Goal: Information Seeking & Learning: Learn about a topic

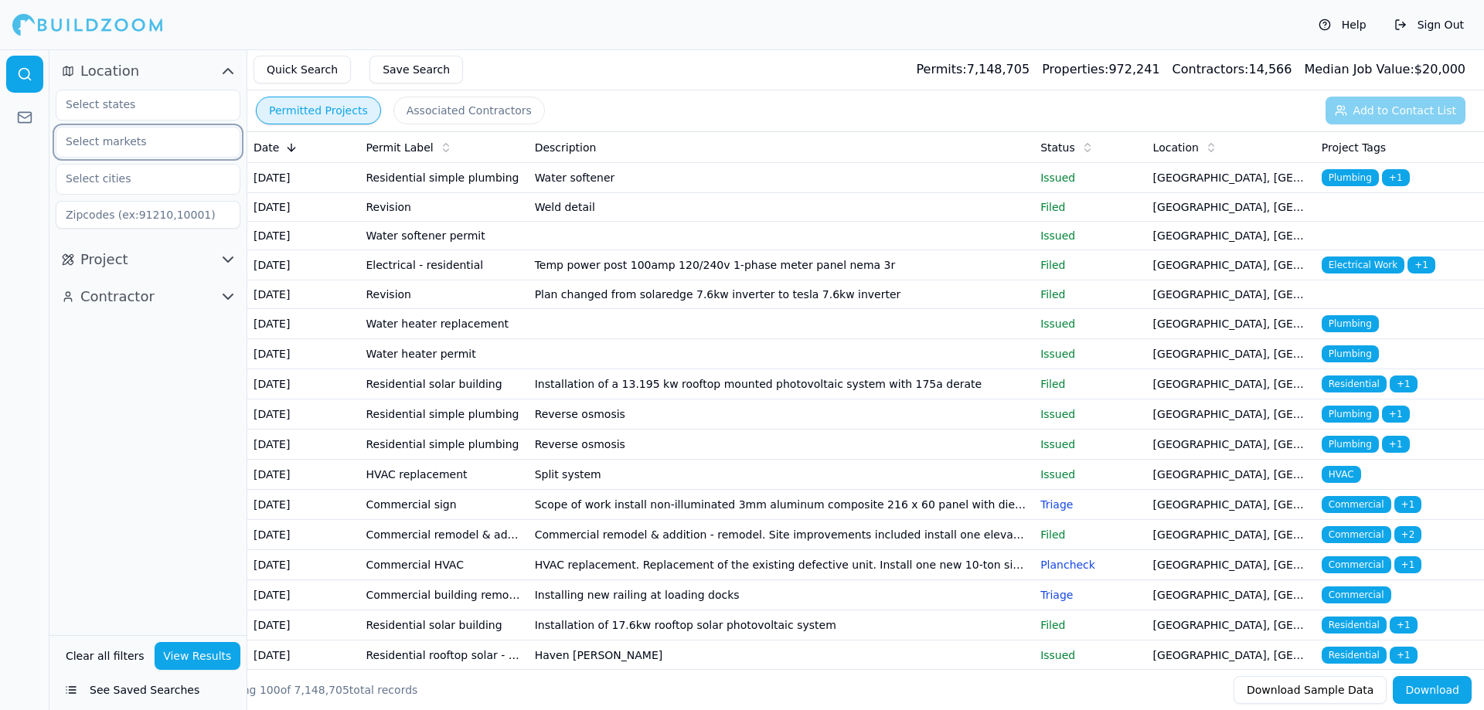
click at [210, 135] on input "text" at bounding box center [138, 142] width 164 height 28
type input "las ve"
click at [148, 167] on div "[GEOGRAPHIC_DATA]-[PERSON_NAME][GEOGRAPHIC_DATA], [GEOGRAPHIC_DATA]" at bounding box center [148, 200] width 177 height 71
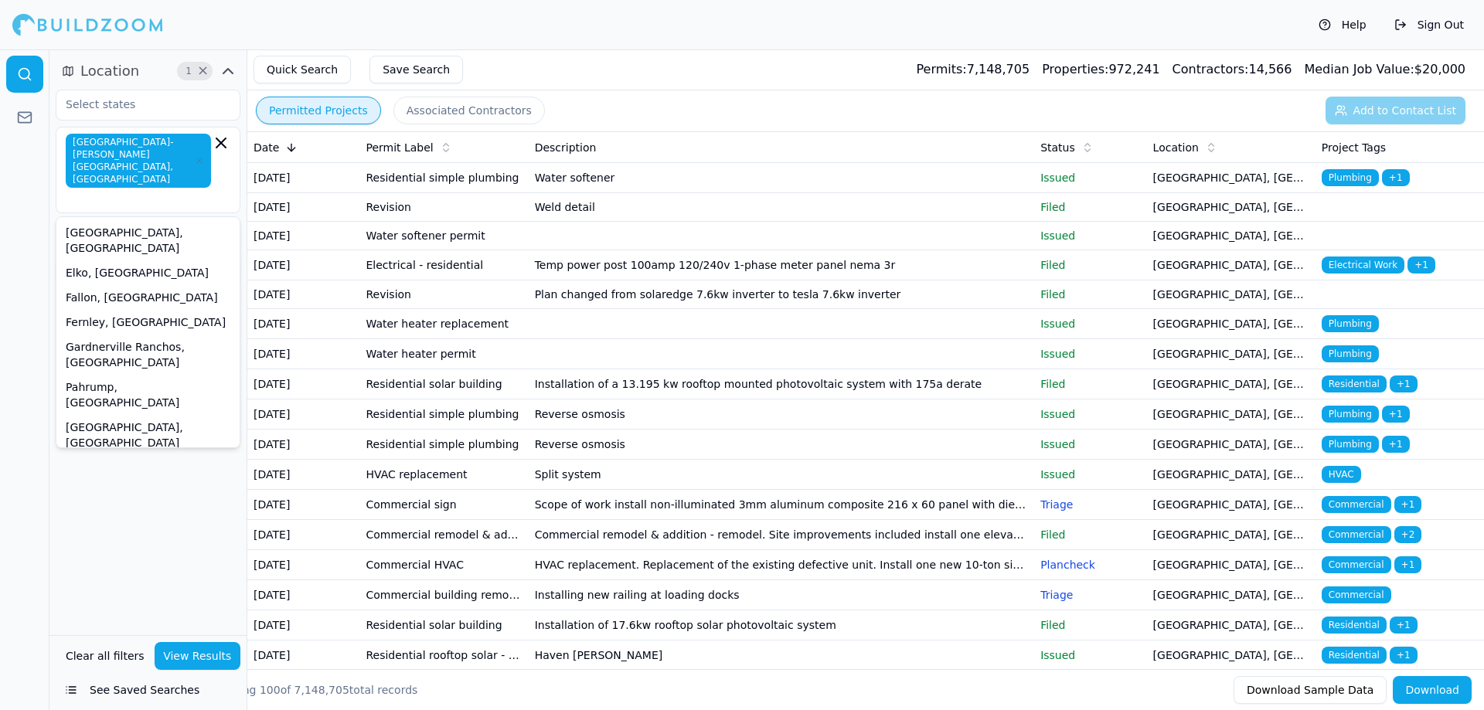
drag, startPoint x: 164, startPoint y: 560, endPoint x: 203, endPoint y: 444, distance: 123.2
click at [162, 561] on div "Location 1 × [GEOGRAPHIC_DATA]-[PERSON_NAME][GEOGRAPHIC_DATA], [GEOGRAPHIC_DATA…" at bounding box center [147, 342] width 197 height 586
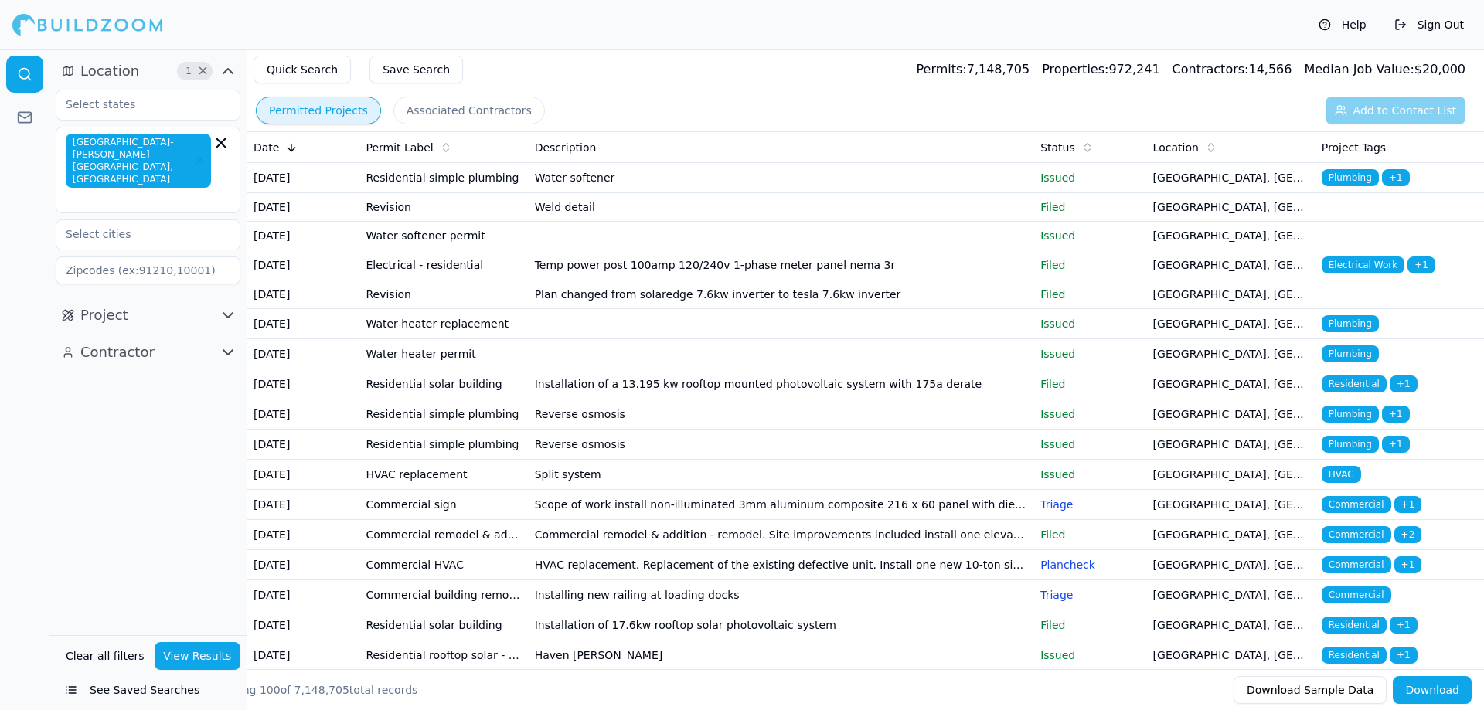
click at [228, 306] on icon "button" at bounding box center [228, 315] width 19 height 19
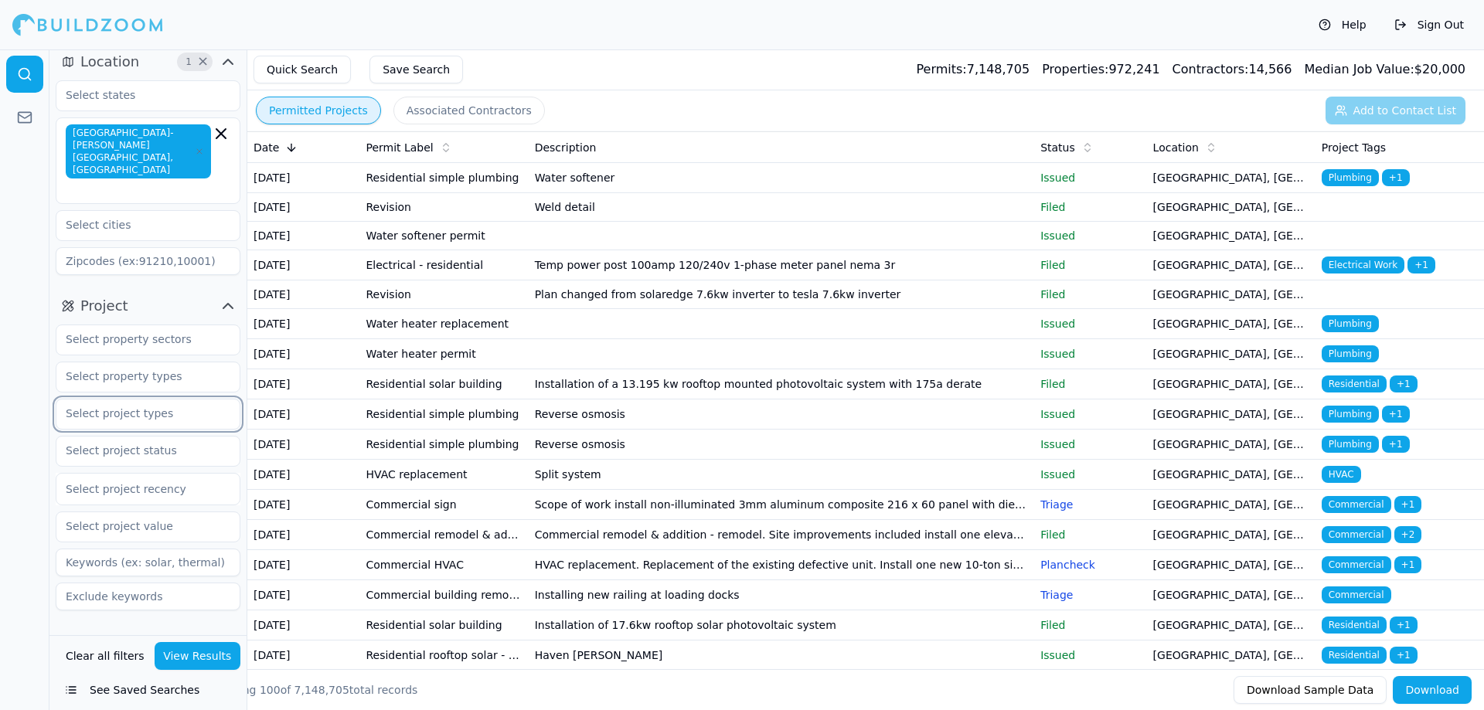
click at [157, 400] on input "text" at bounding box center [138, 414] width 164 height 28
type input "8"
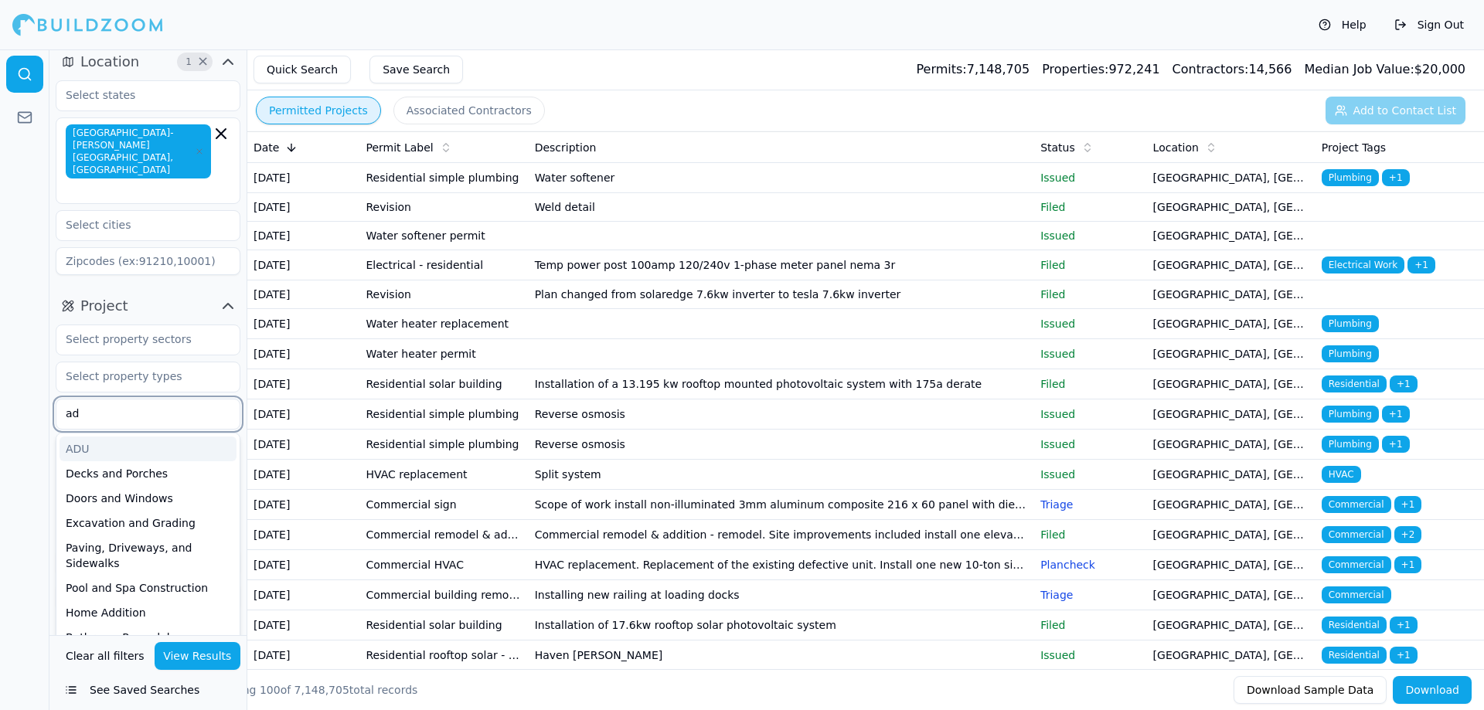
type input "adu"
click at [161, 437] on div "ADU" at bounding box center [148, 449] width 177 height 25
type input "comm"
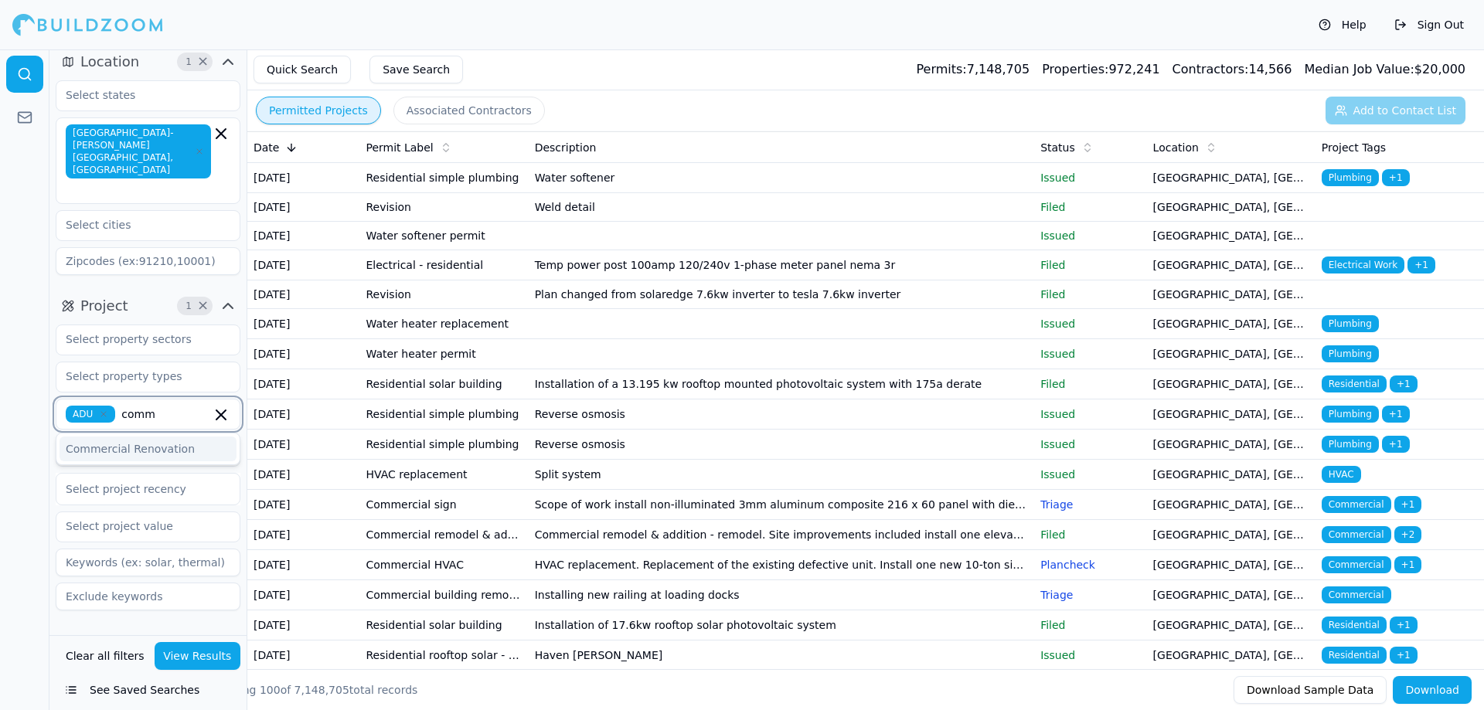
click at [161, 437] on div "Commercial Renovation" at bounding box center [148, 449] width 177 height 25
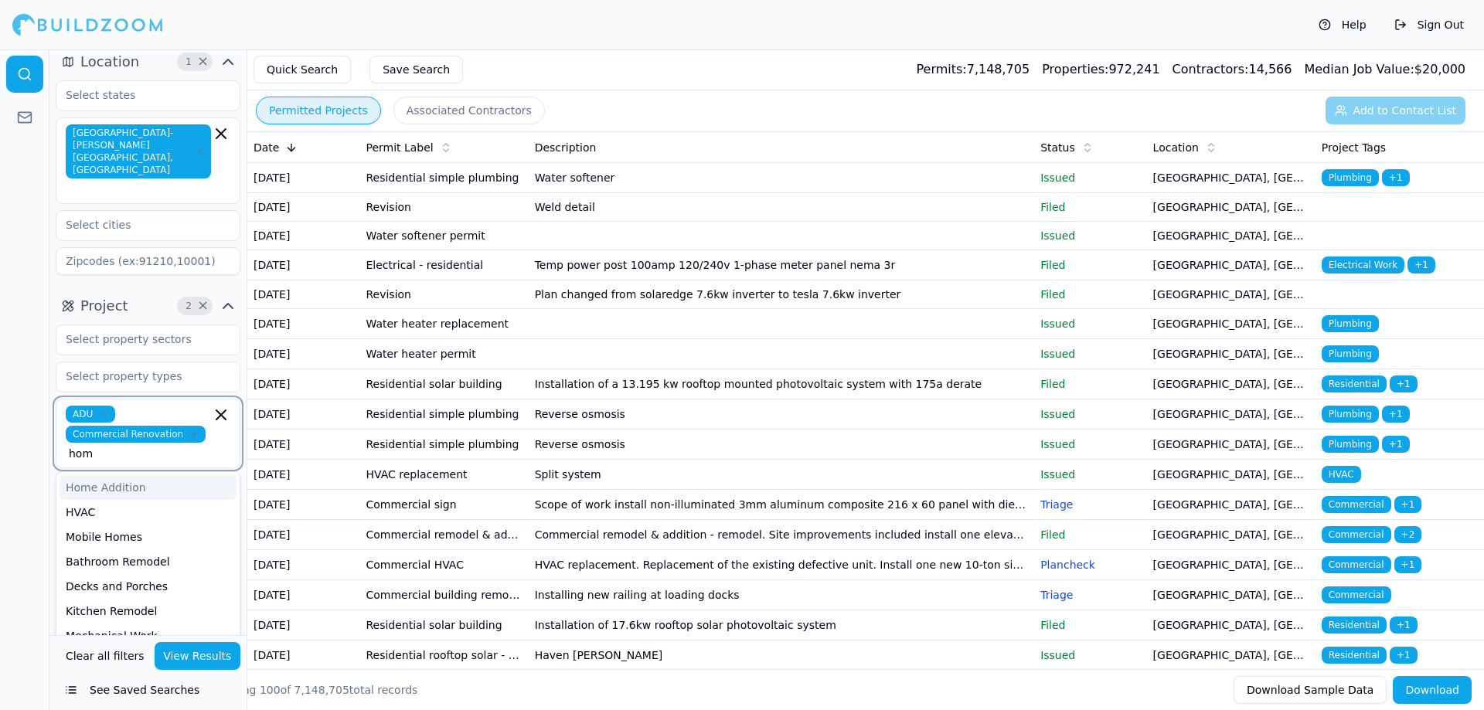
type input "home"
click at [161, 475] on div "Home Addition" at bounding box center [148, 487] width 177 height 25
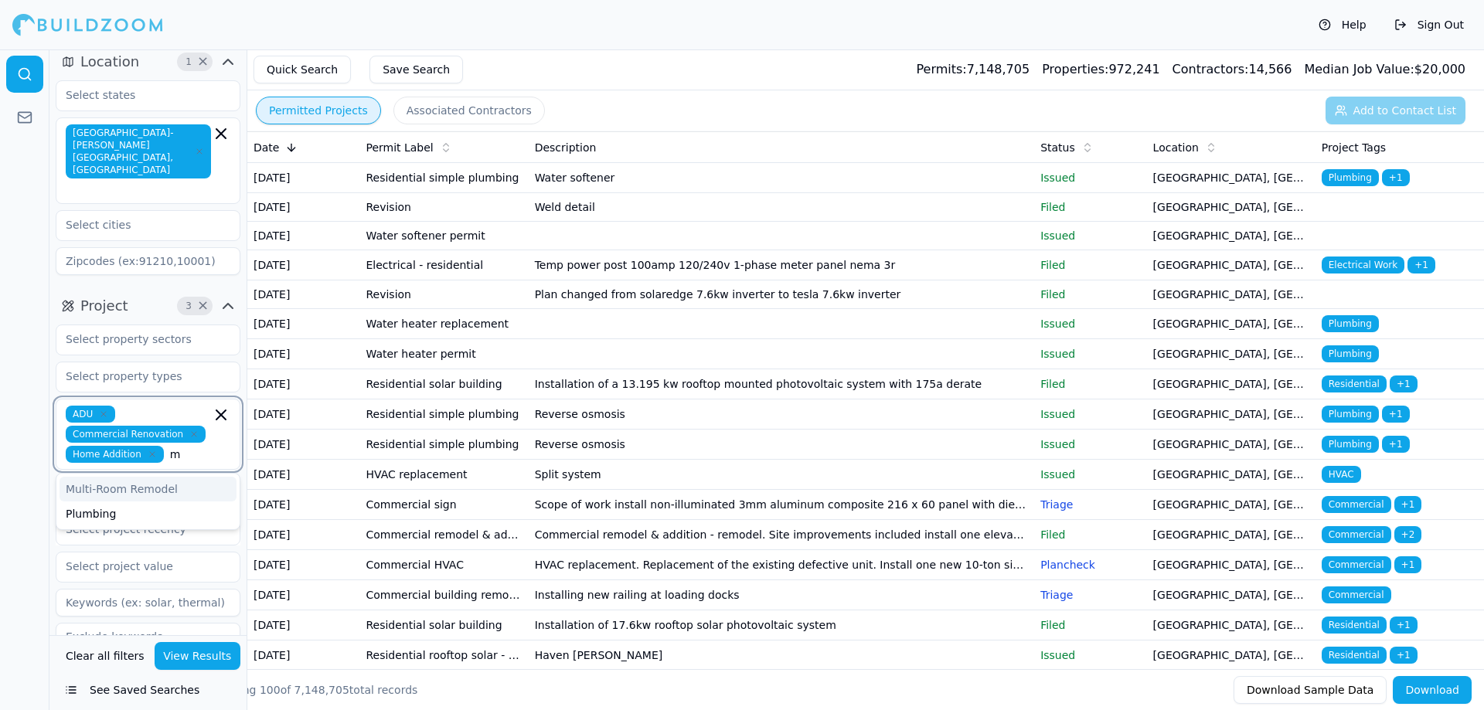
type input "mu"
click at [172, 477] on div "Multi-Room Remodel" at bounding box center [148, 489] width 177 height 25
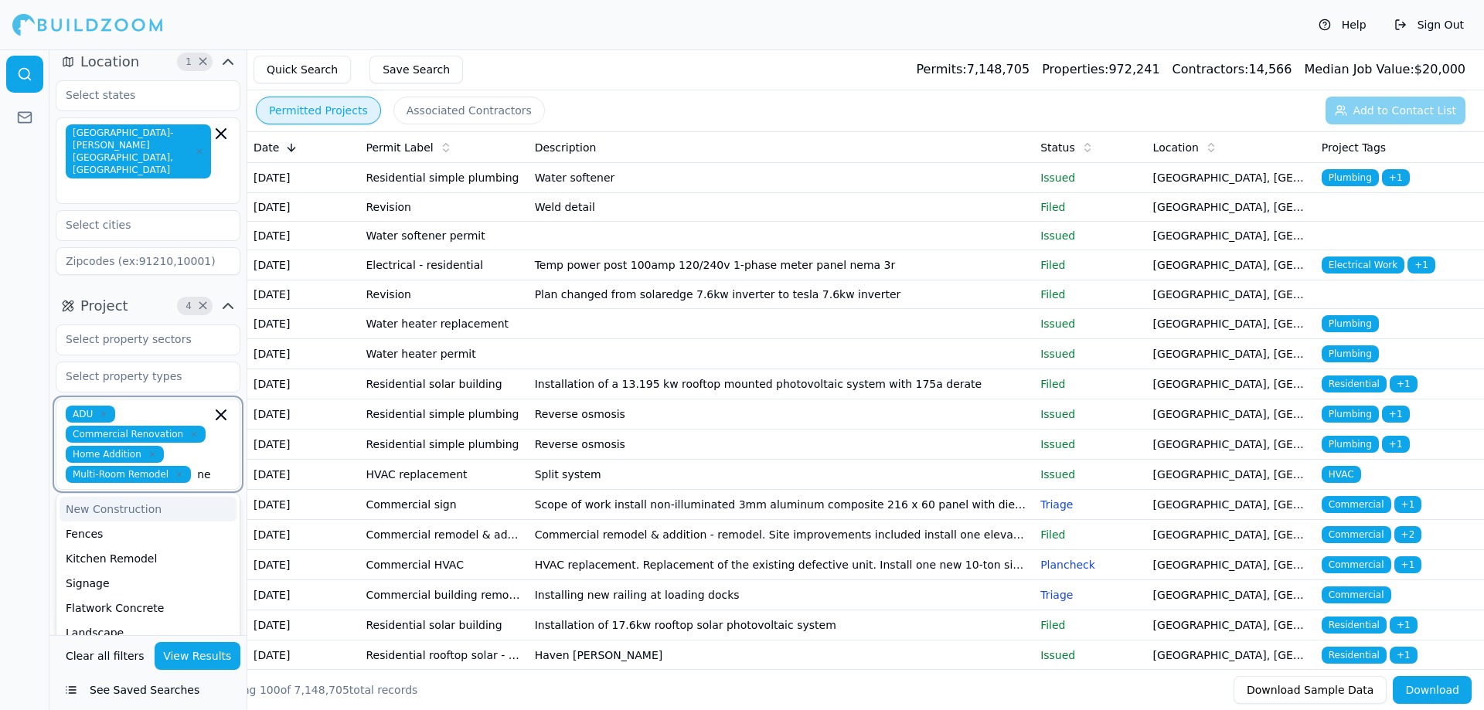
type input "new"
click at [125, 497] on div "New Construction" at bounding box center [148, 509] width 177 height 25
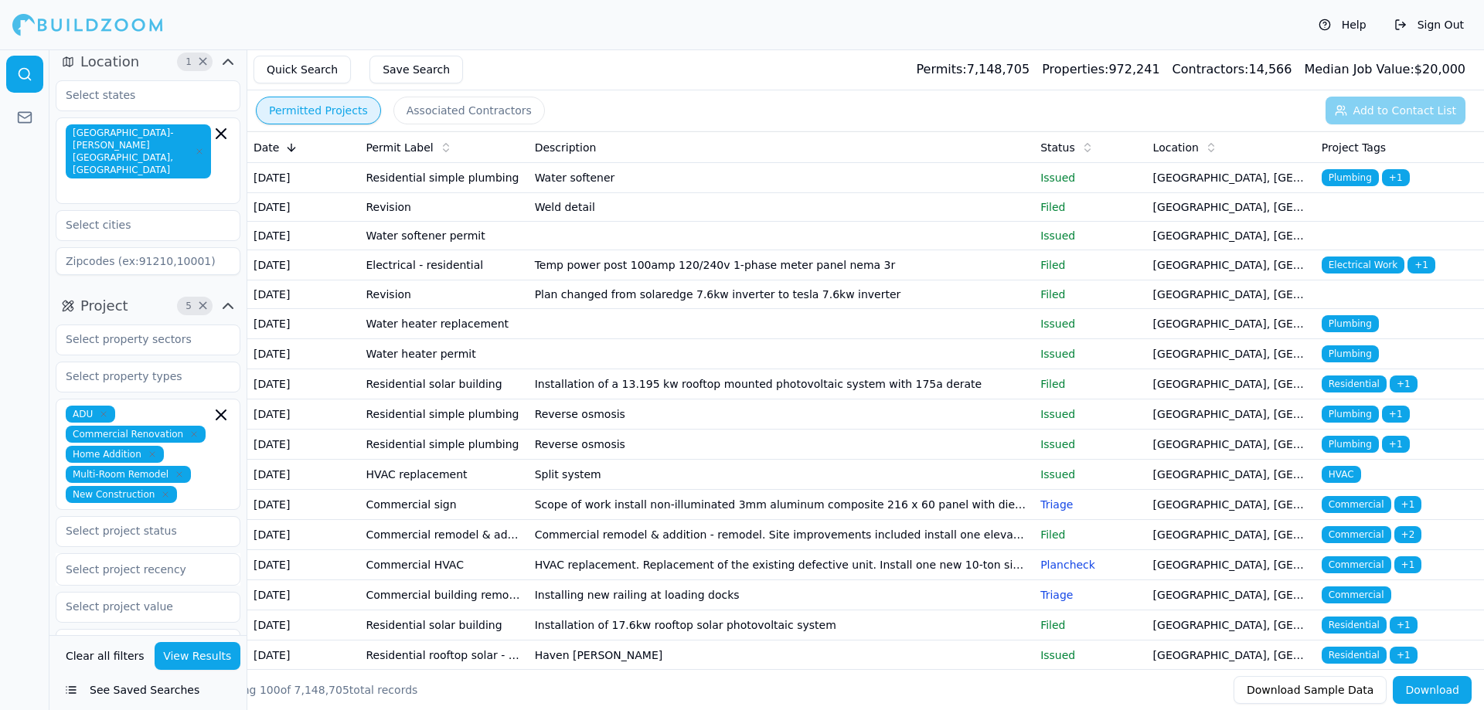
click at [43, 443] on div at bounding box center [24, 379] width 49 height 661
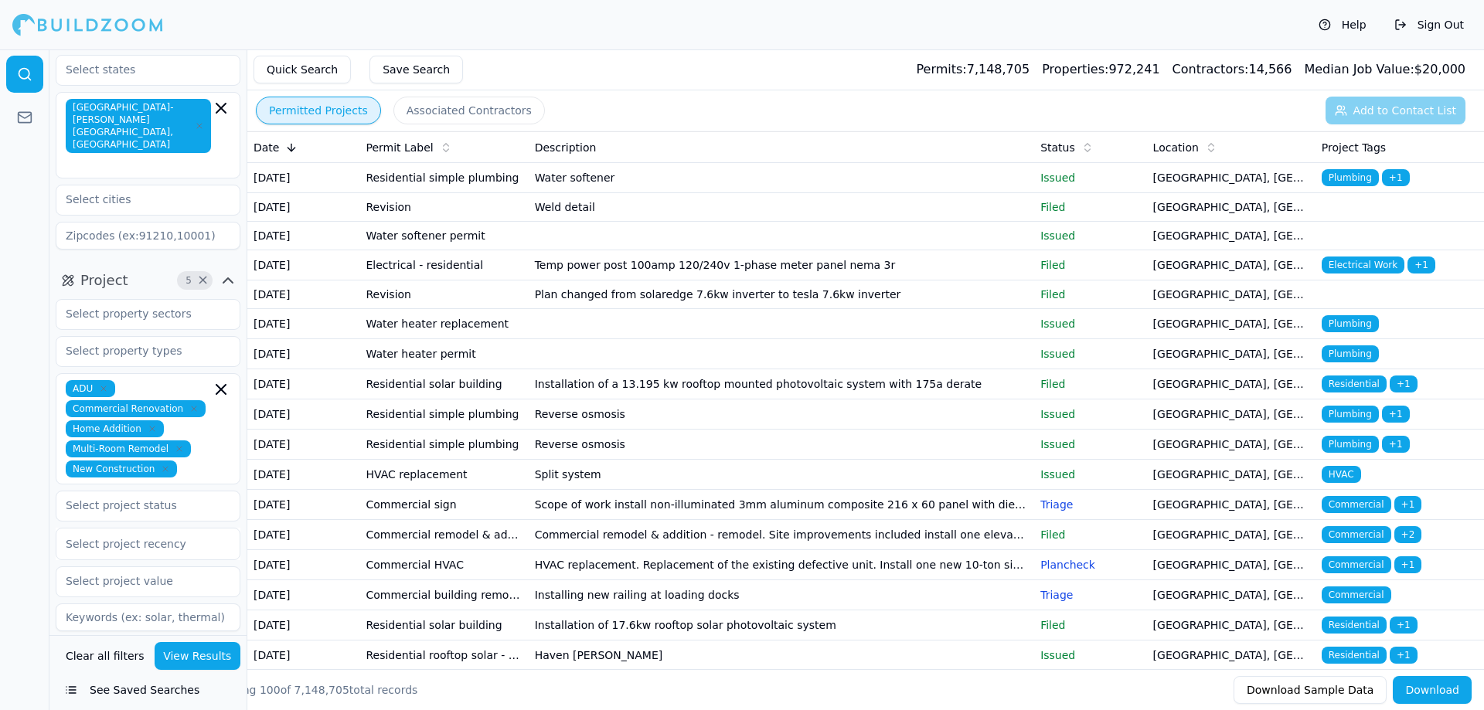
scroll to position [61, 0]
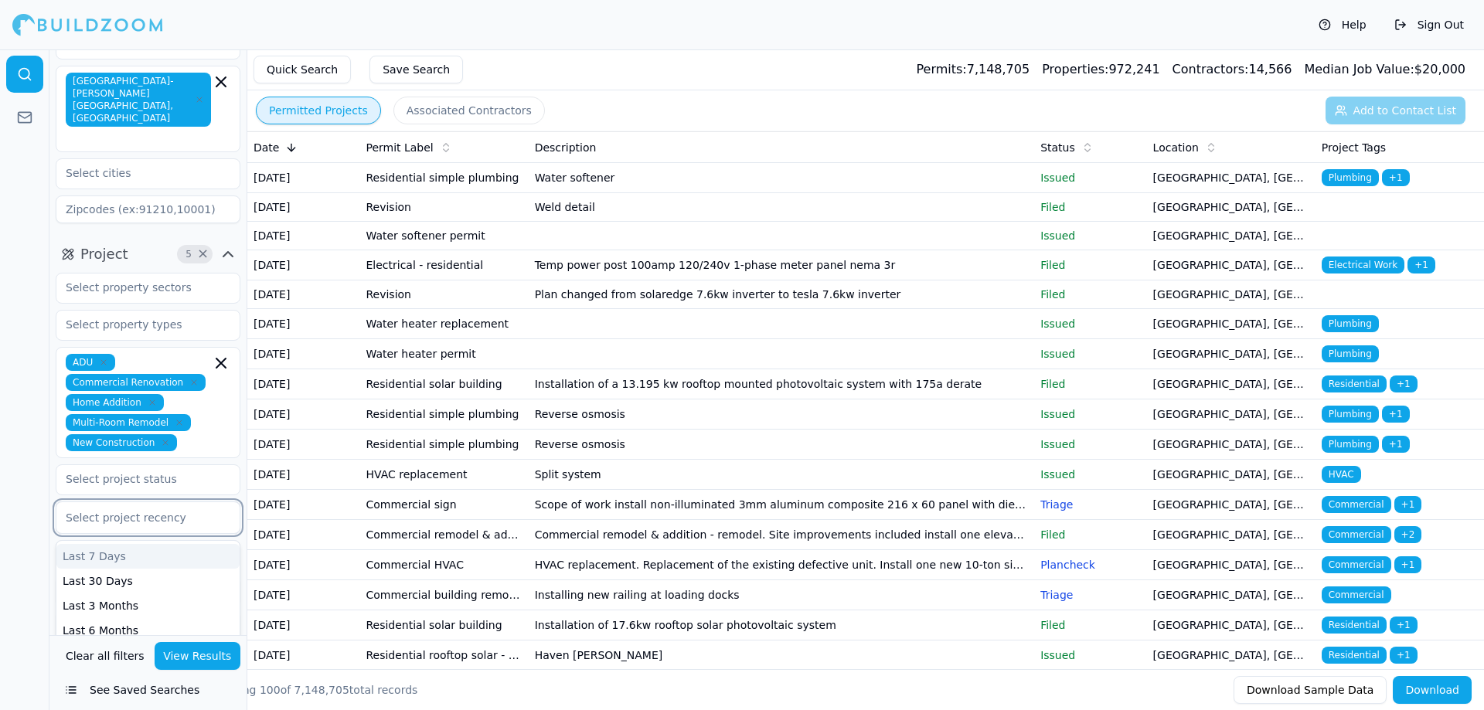
click at [168, 510] on div at bounding box center [148, 517] width 165 height 15
click at [155, 569] on div "Last 30 Days" at bounding box center [147, 581] width 183 height 25
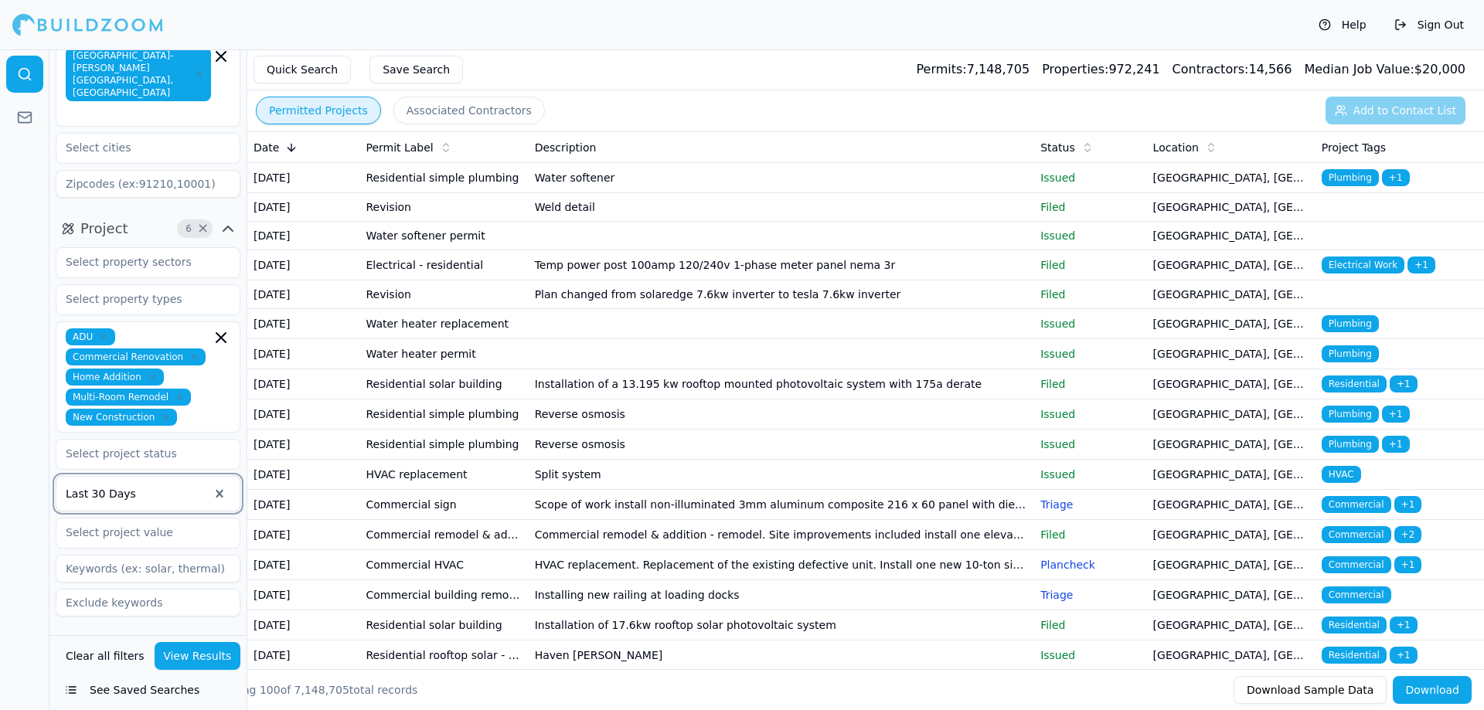
scroll to position [93, 0]
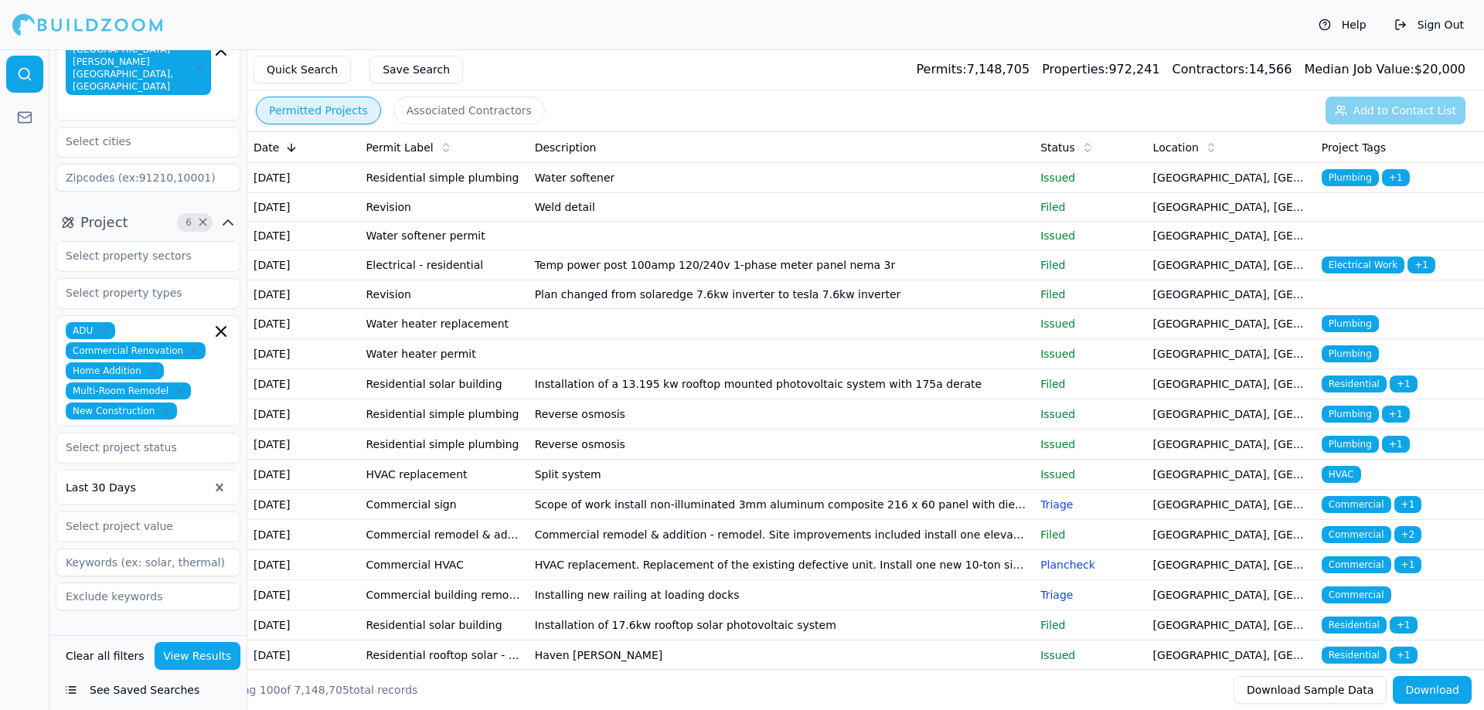
click at [224, 632] on icon "button" at bounding box center [228, 641] width 19 height 19
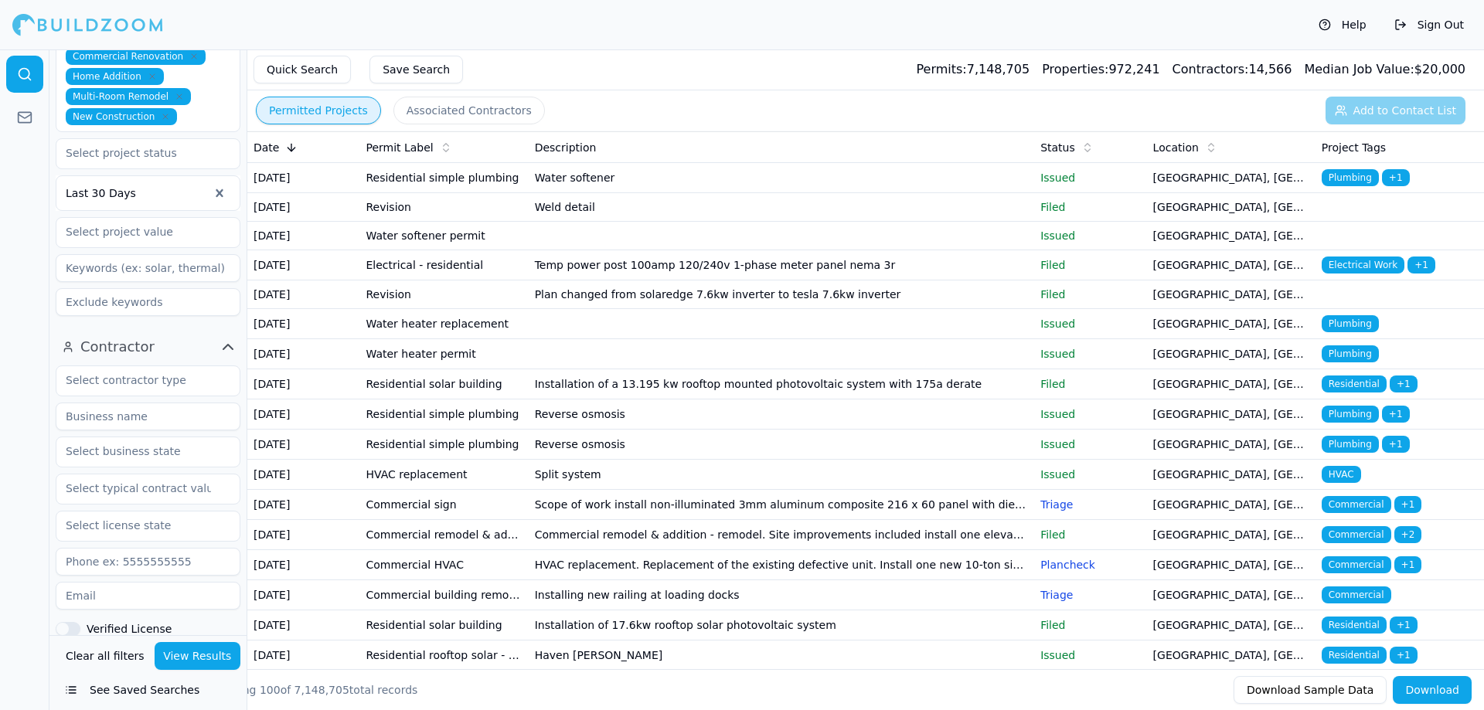
scroll to position [402, 0]
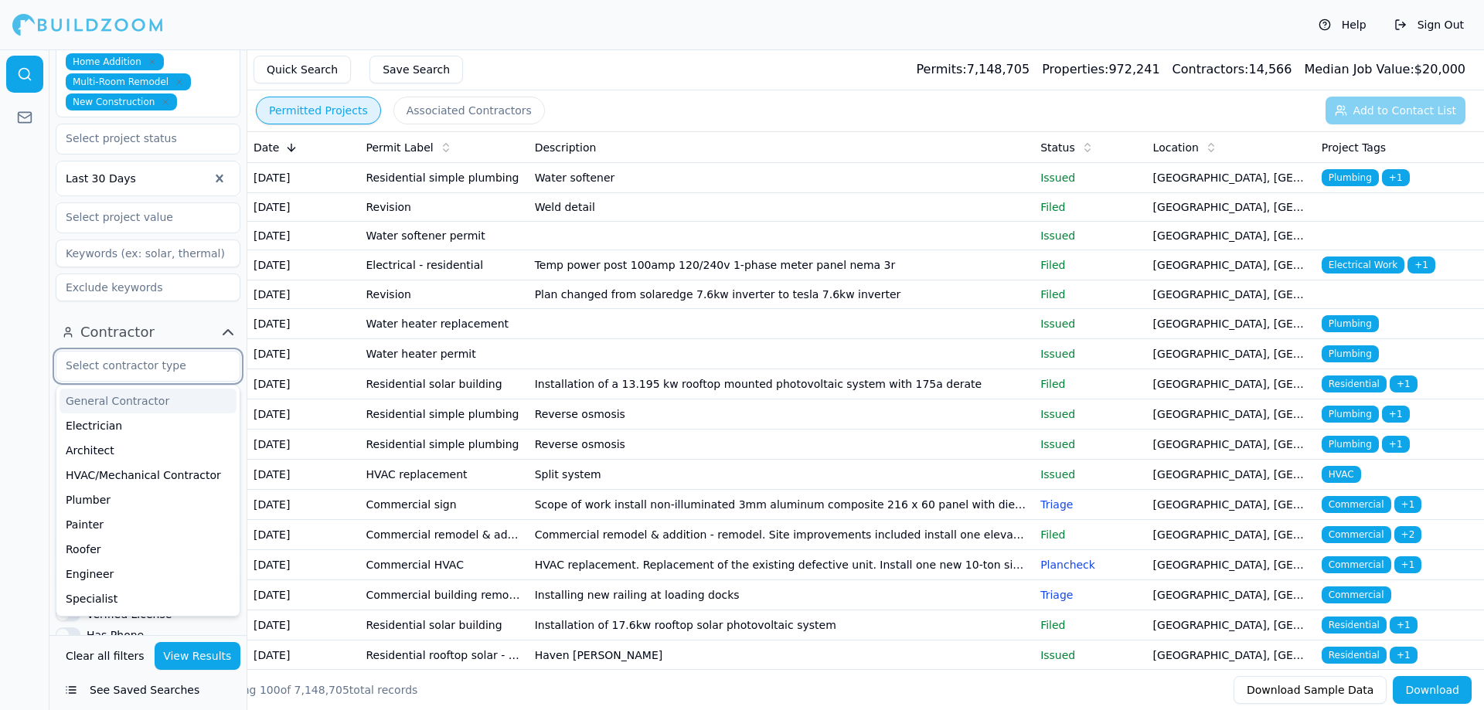
click at [158, 352] on input "text" at bounding box center [138, 366] width 164 height 28
click at [152, 389] on div "General Contractor" at bounding box center [148, 401] width 177 height 25
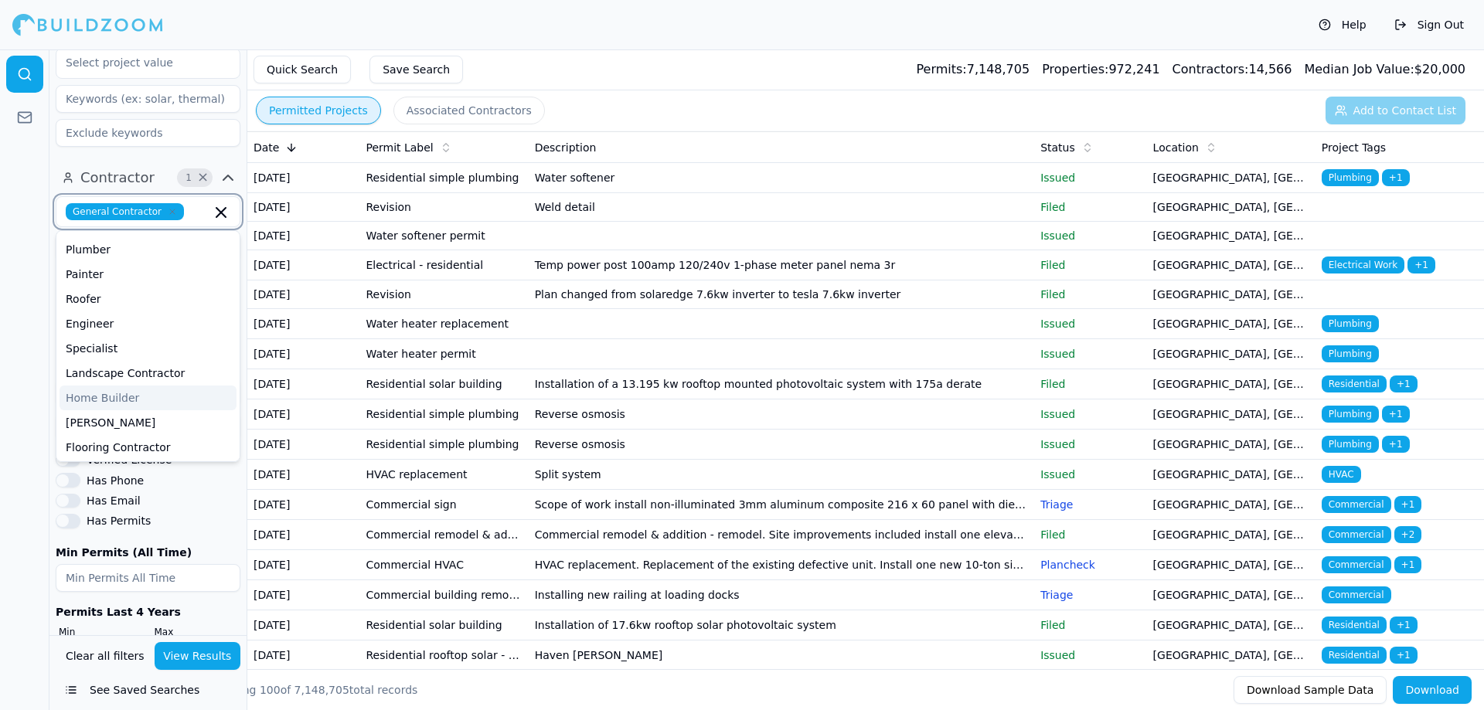
scroll to position [77, 0]
click at [141, 380] on div "Home Builder" at bounding box center [148, 392] width 177 height 25
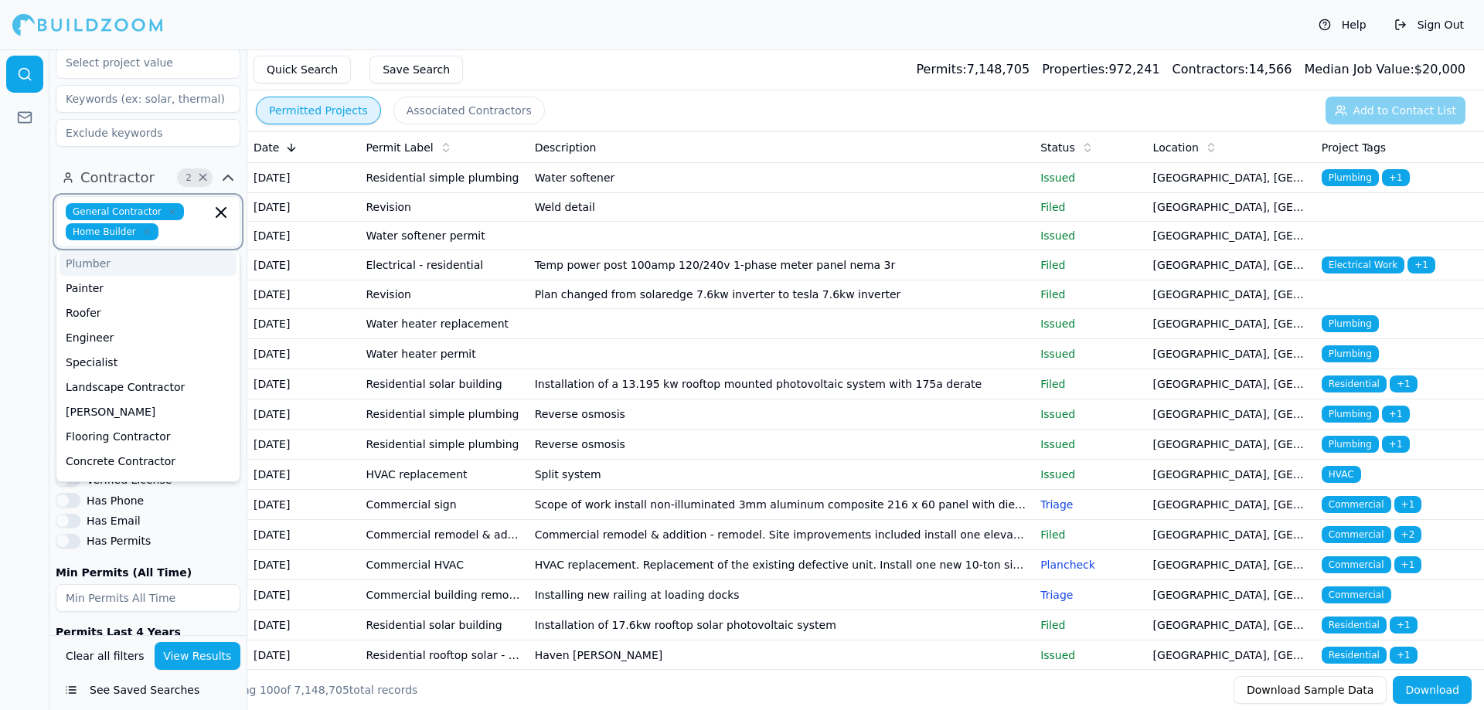
click at [167, 223] on input "text" at bounding box center [188, 231] width 46 height 17
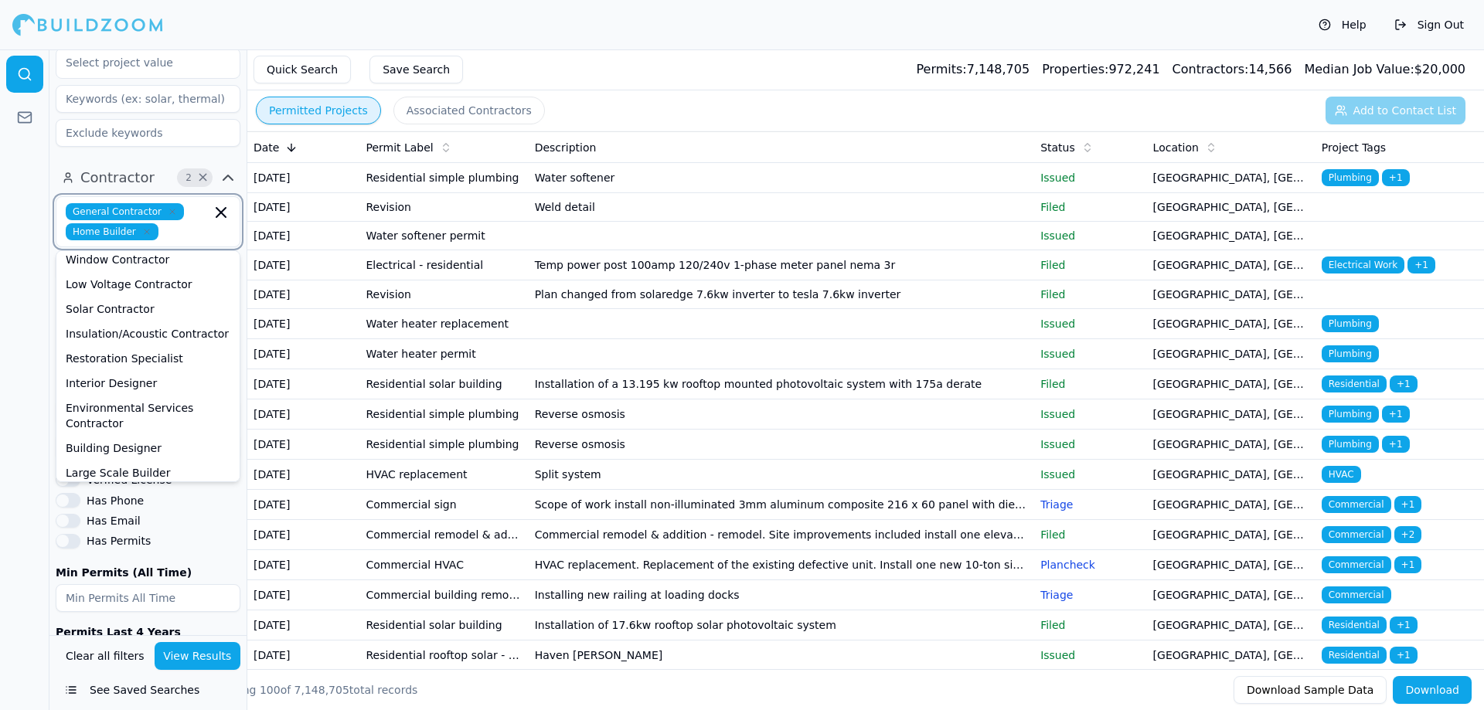
scroll to position [592, 0]
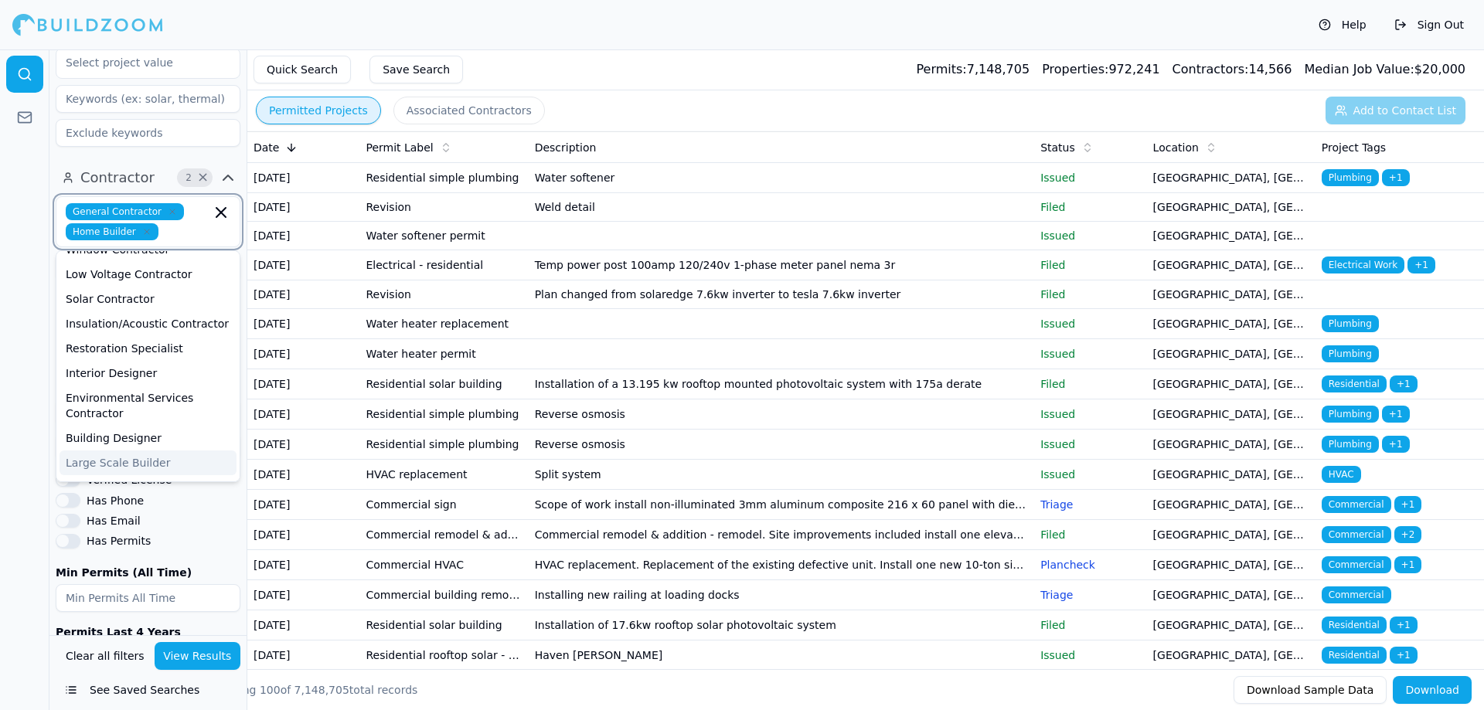
click at [162, 451] on div "Large Scale Builder" at bounding box center [148, 463] width 177 height 25
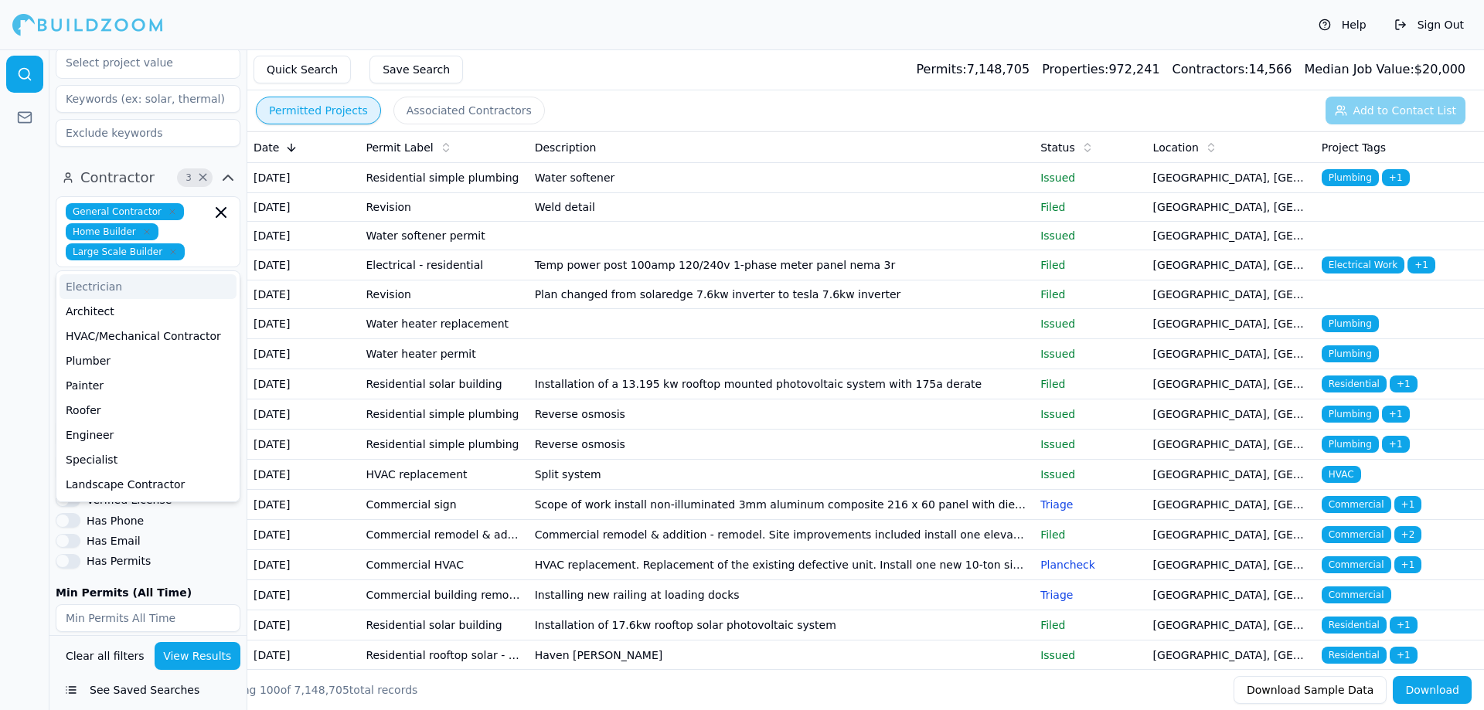
click at [19, 318] on div at bounding box center [24, 379] width 49 height 661
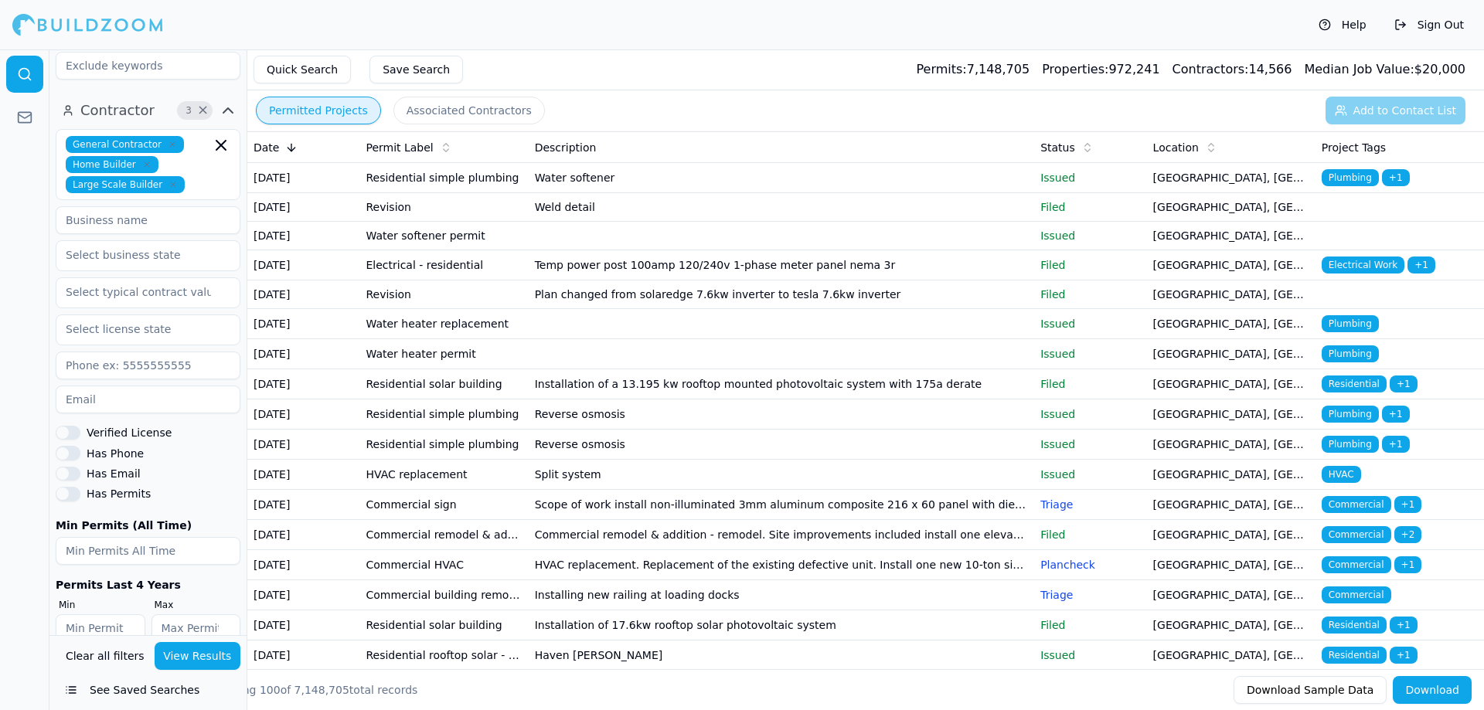
scroll to position [625, 0]
click at [198, 652] on button "View Results" at bounding box center [198, 656] width 87 height 28
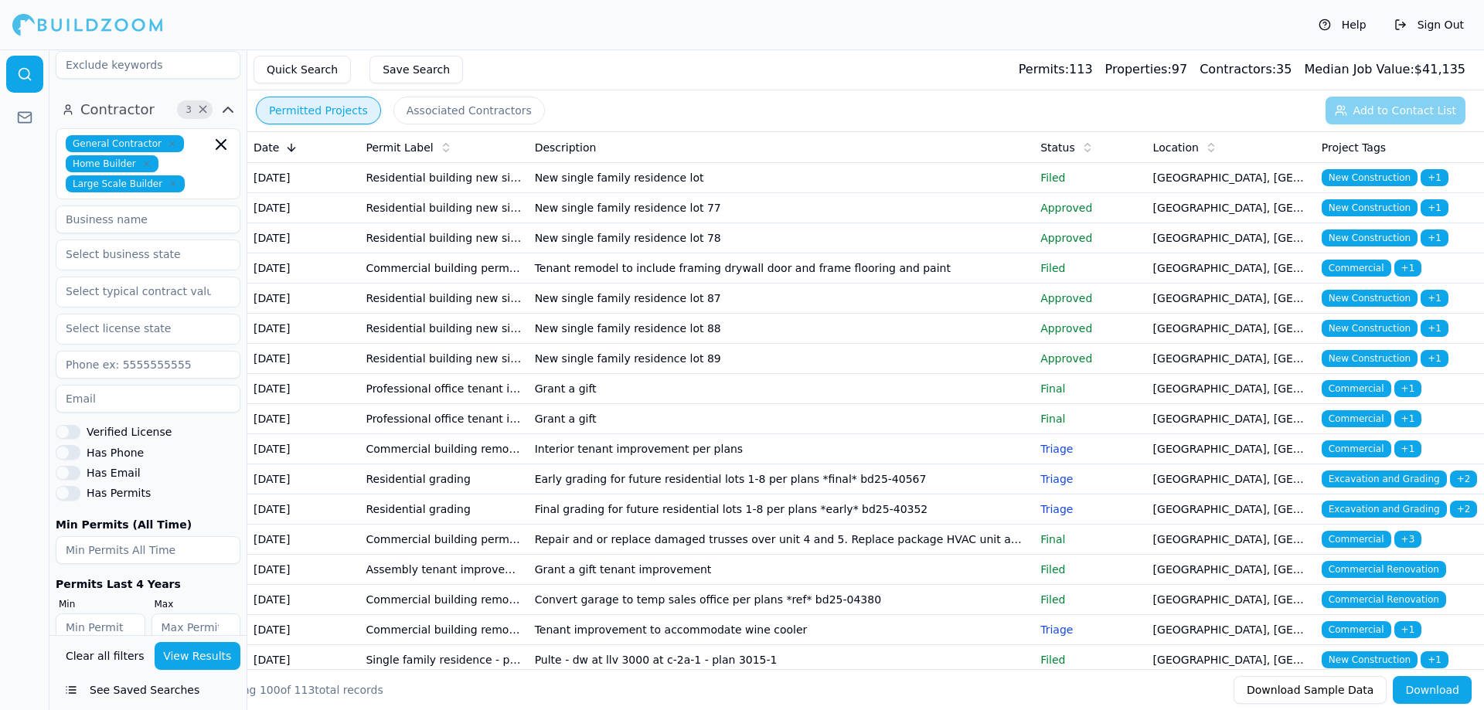
click at [884, 284] on td "Tenant remodel to include framing drywall door and frame flooring and paint" at bounding box center [782, 269] width 506 height 30
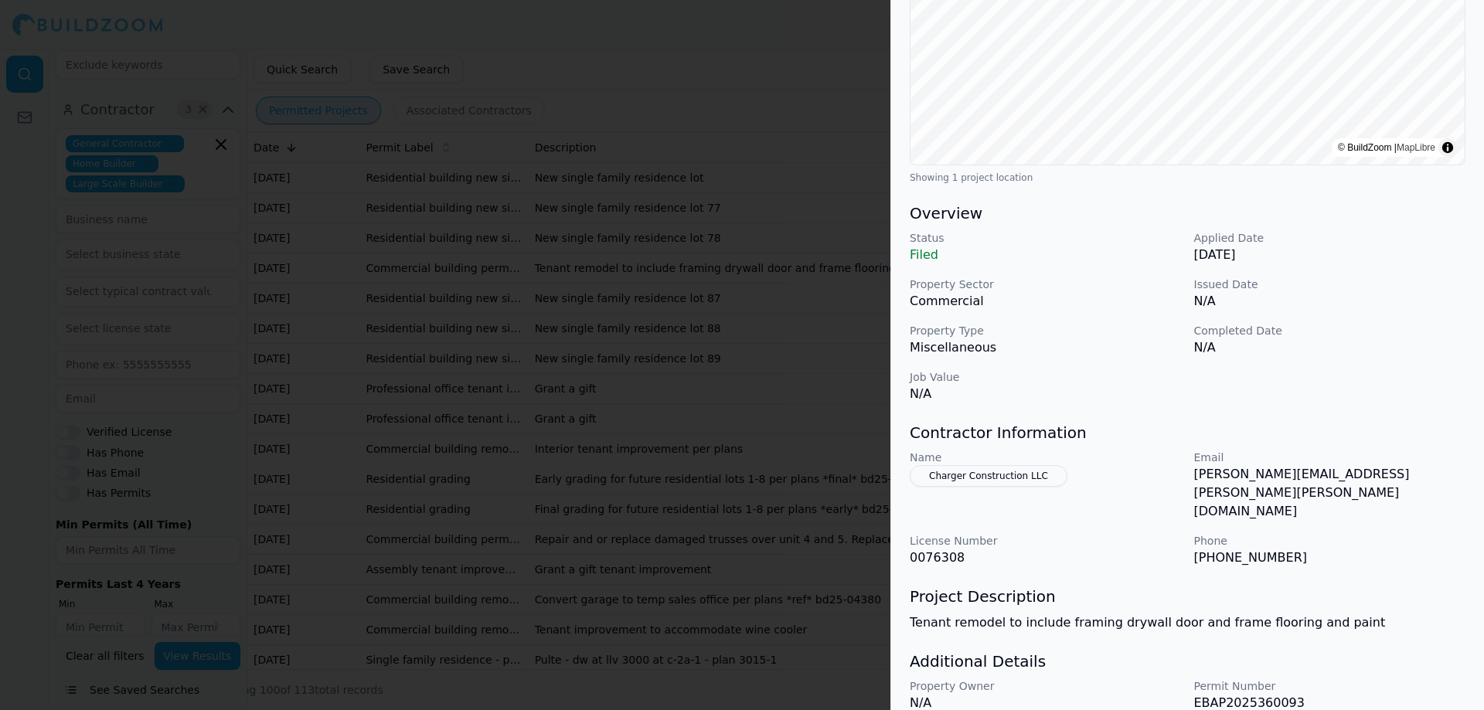
scroll to position [317, 0]
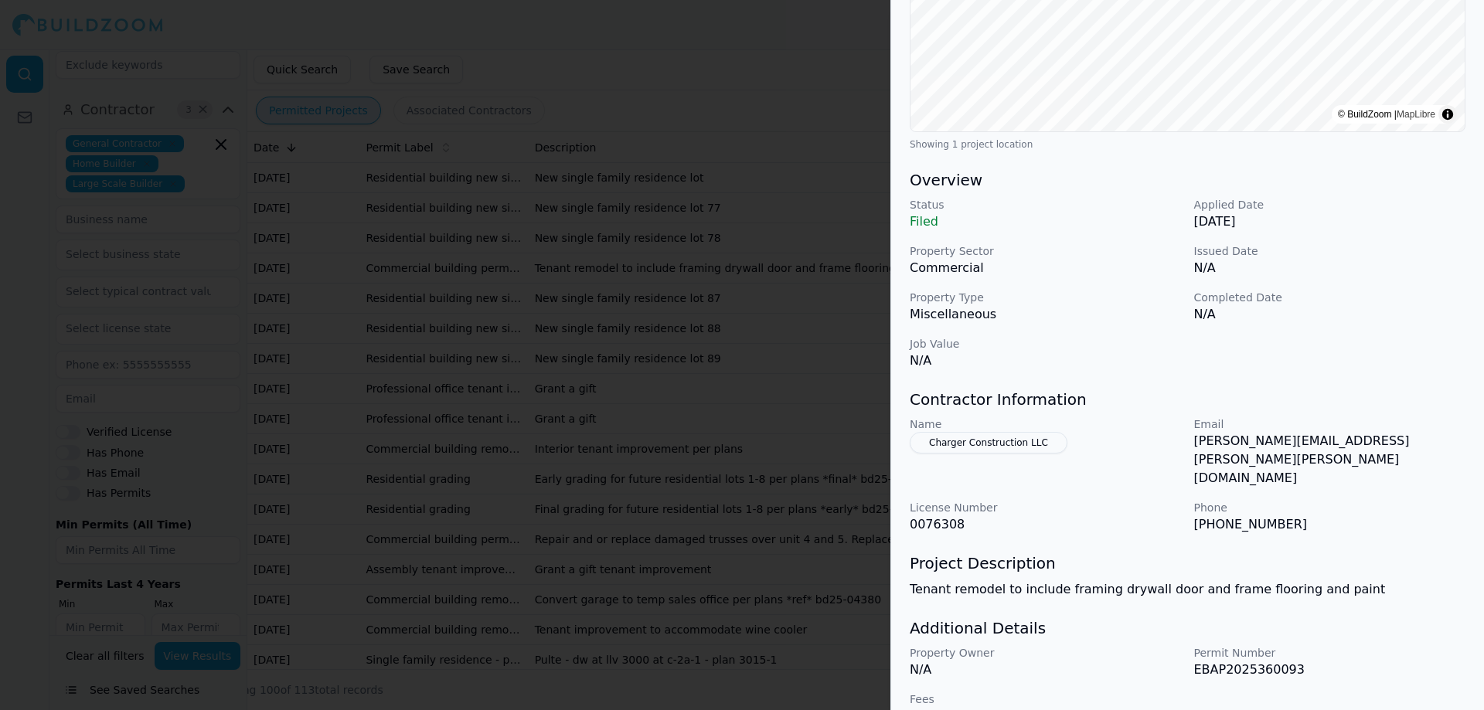
click at [1030, 439] on button "Charger Construction LLC" at bounding box center [989, 443] width 158 height 22
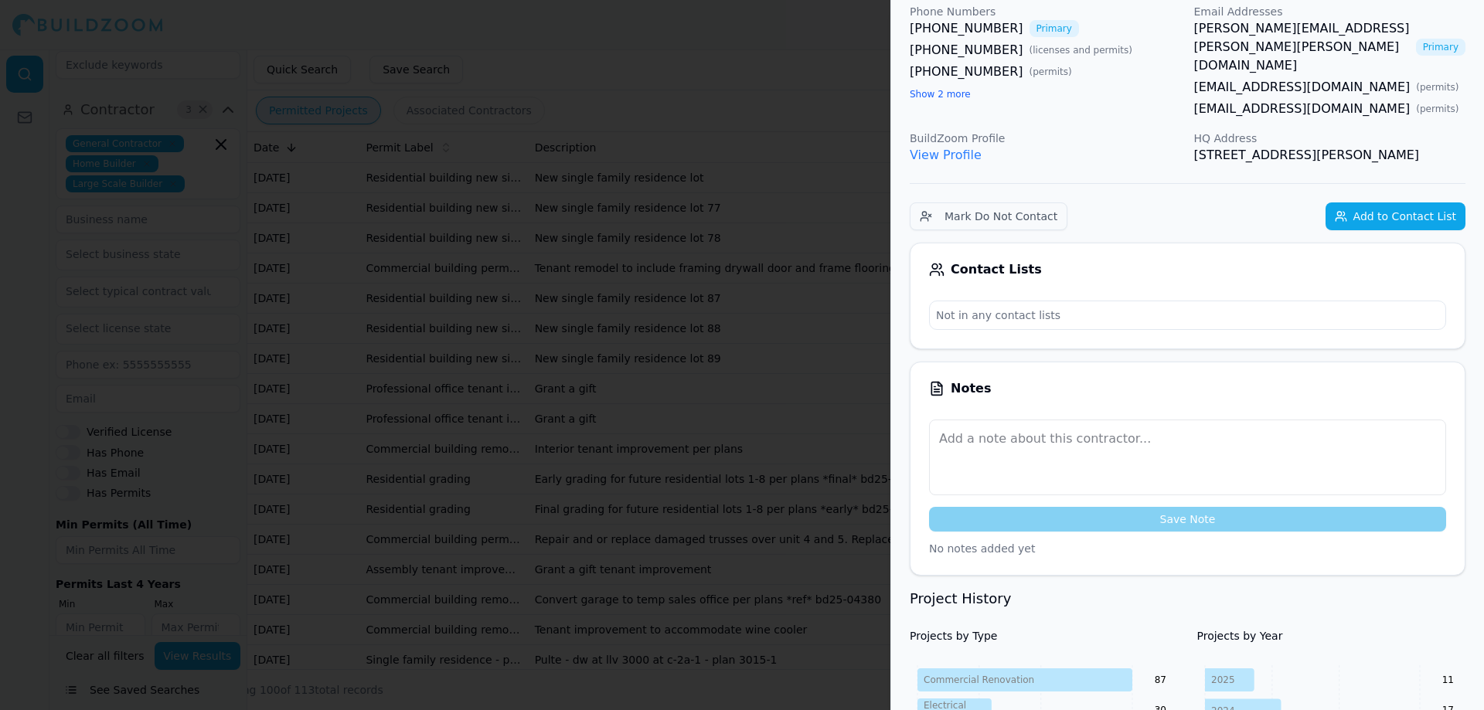
scroll to position [0, 0]
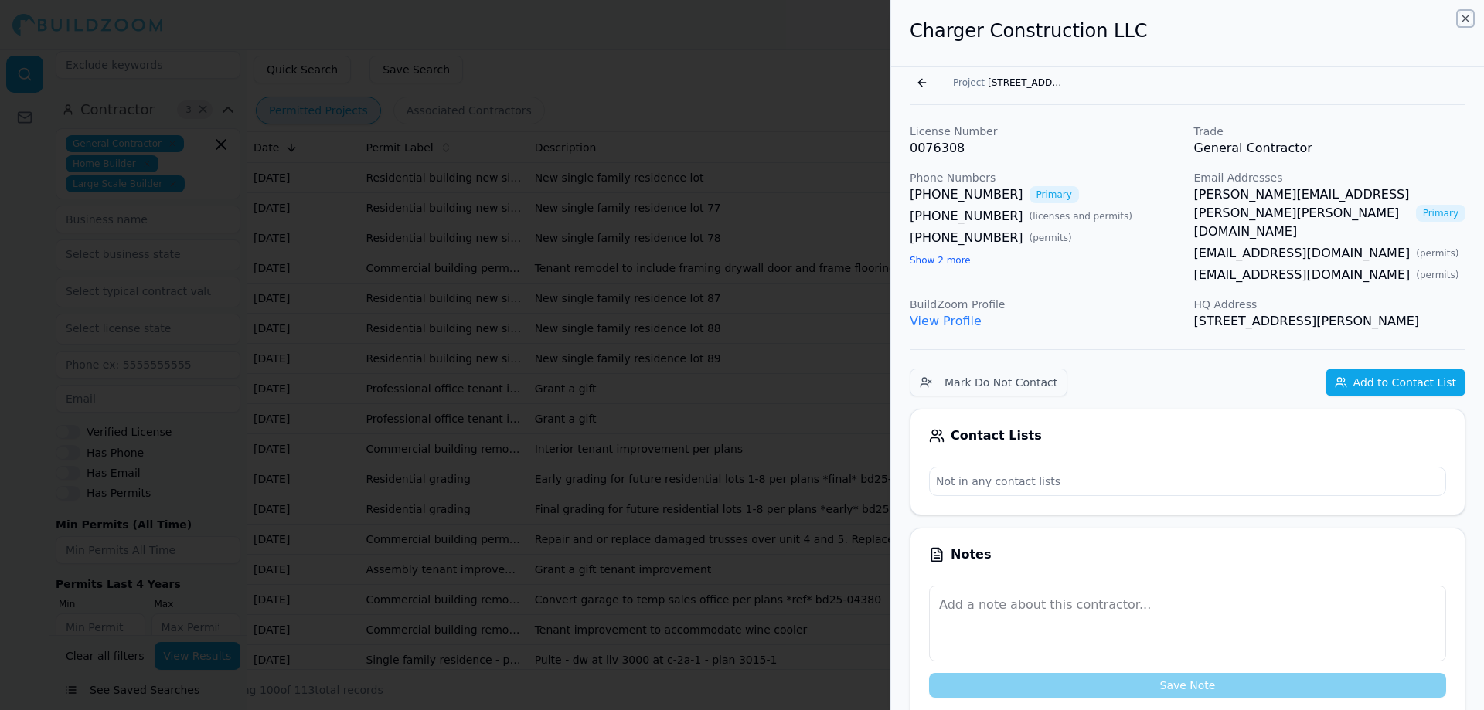
click at [1463, 15] on icon "button" at bounding box center [1465, 18] width 12 height 12
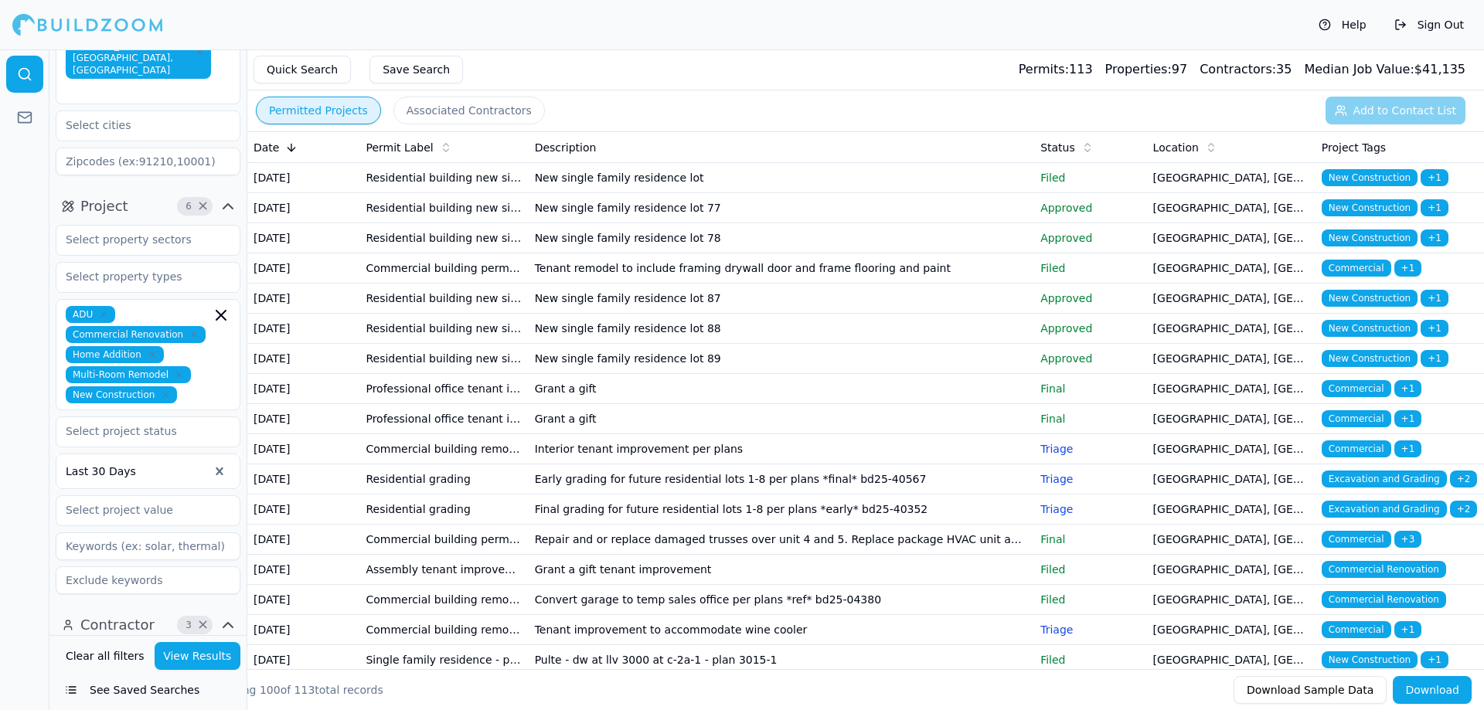
scroll to position [58, 0]
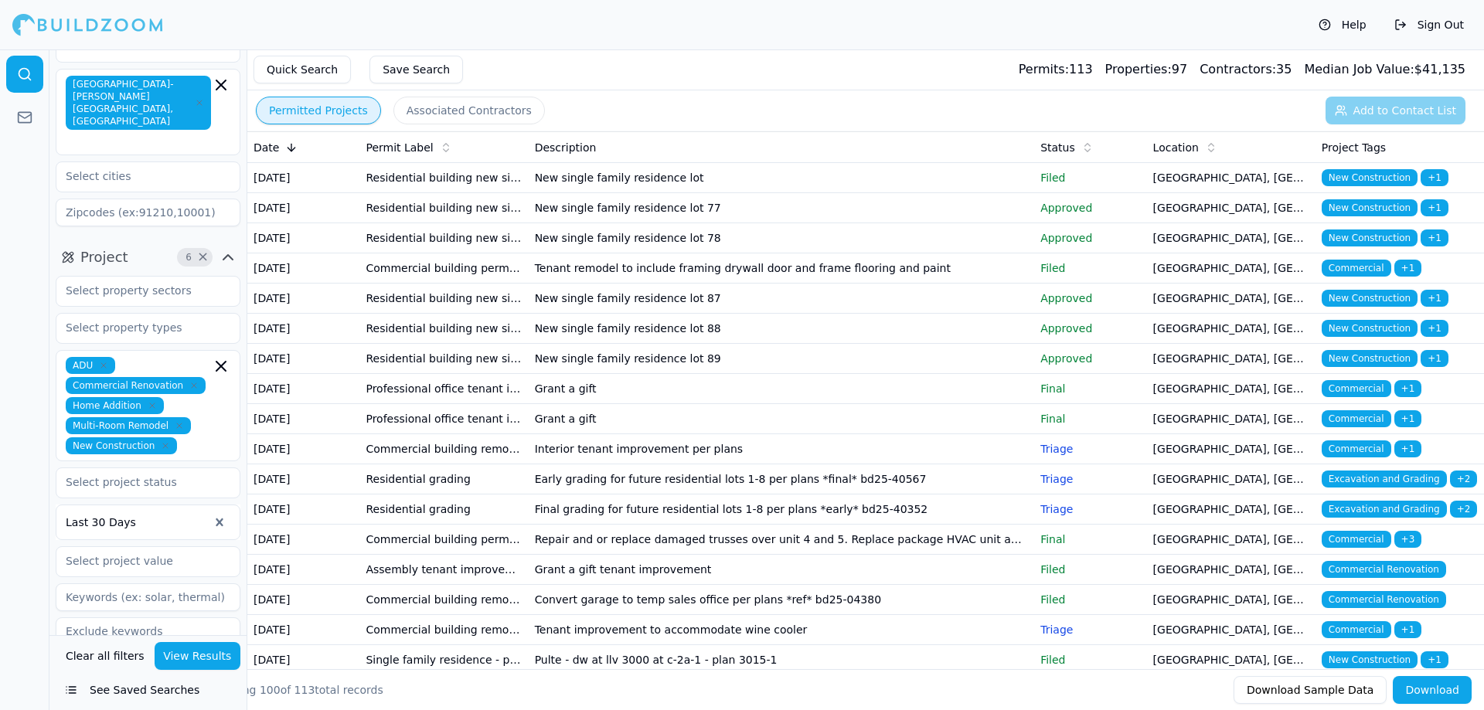
click at [168, 515] on div at bounding box center [137, 522] width 143 height 15
click at [125, 600] on div "Last 3 Months" at bounding box center [147, 612] width 183 height 25
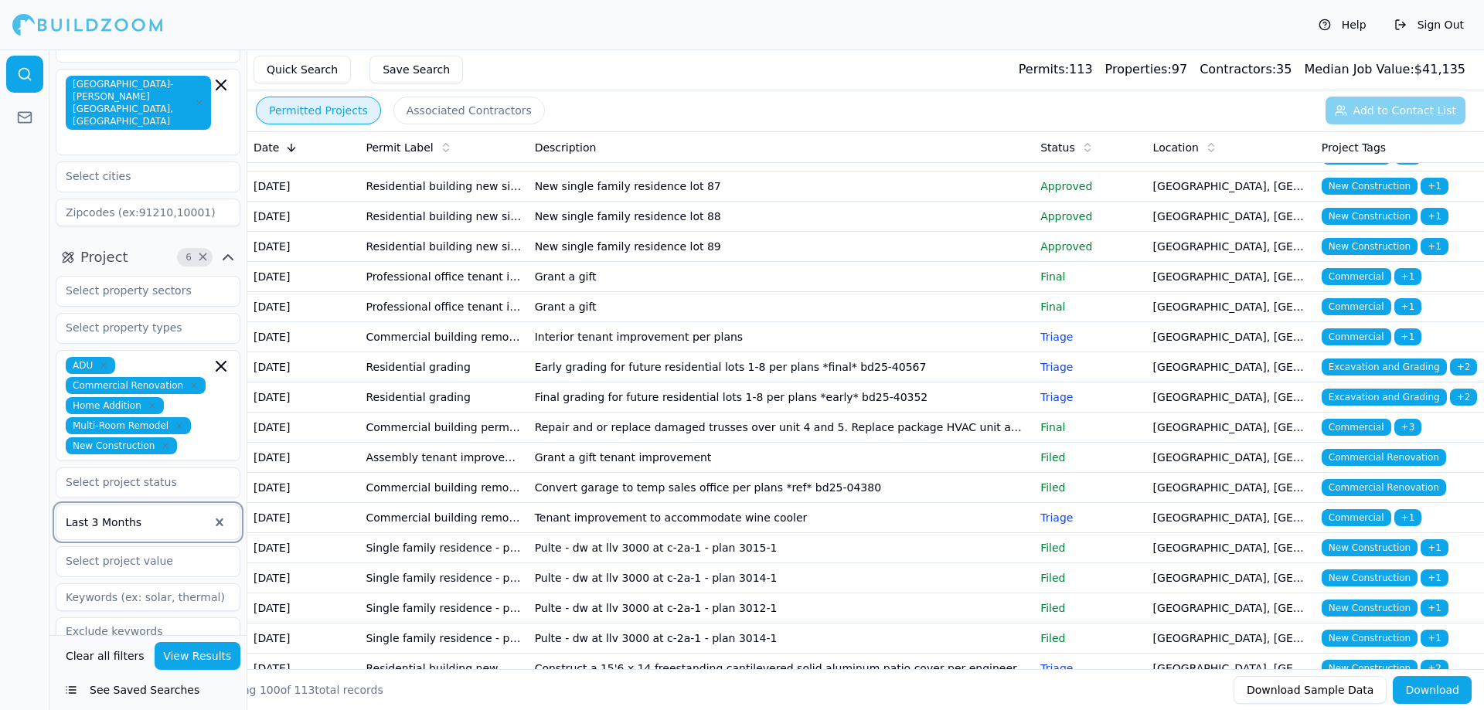
scroll to position [129, 0]
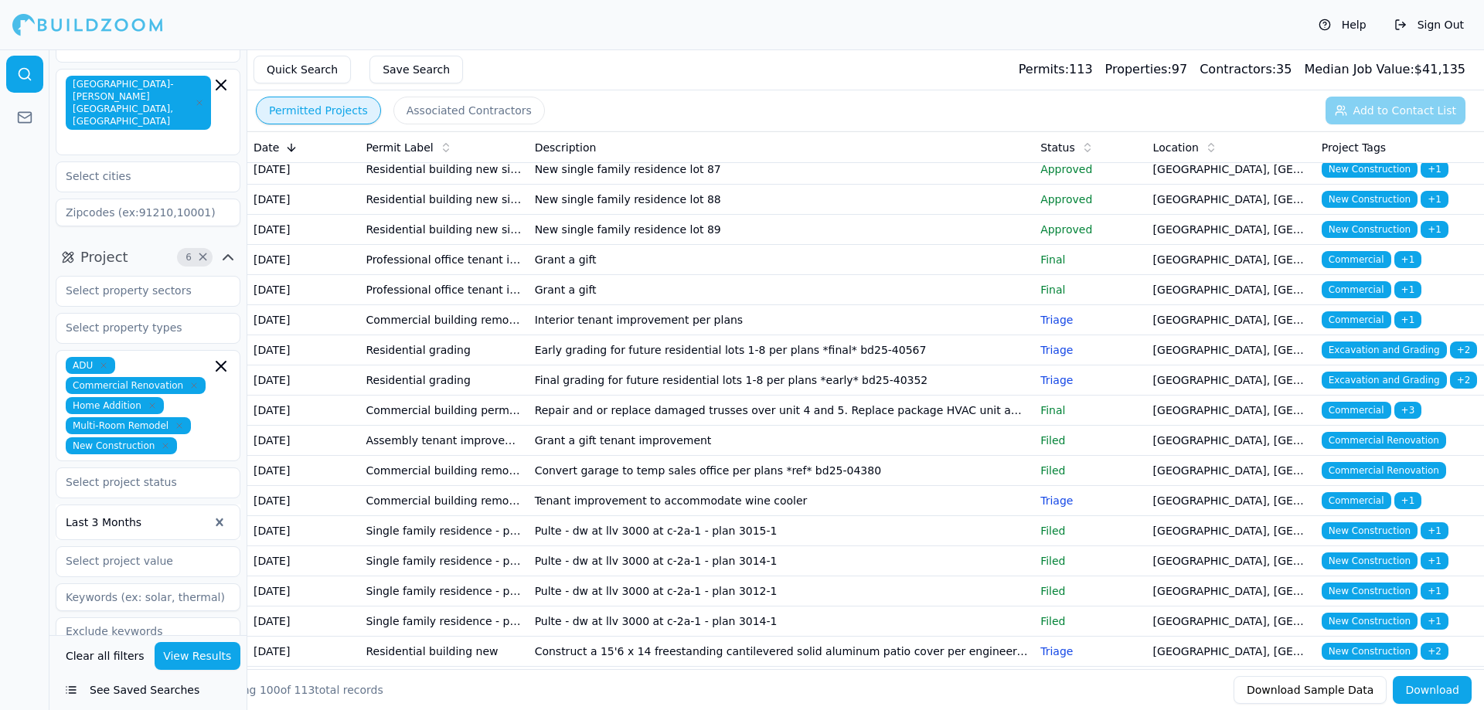
click at [209, 665] on button "View Results" at bounding box center [198, 656] width 87 height 28
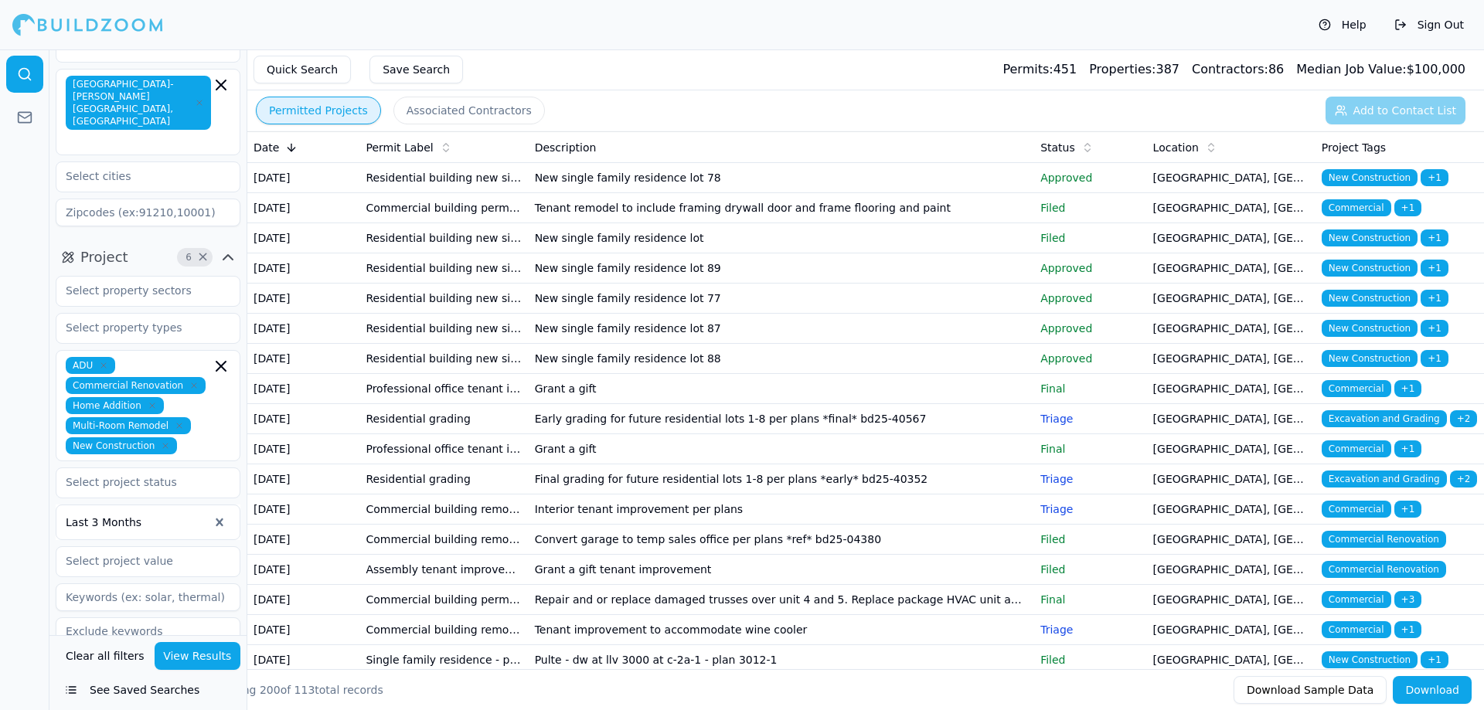
click at [499, 110] on button "Associated Contractors" at bounding box center [468, 111] width 151 height 28
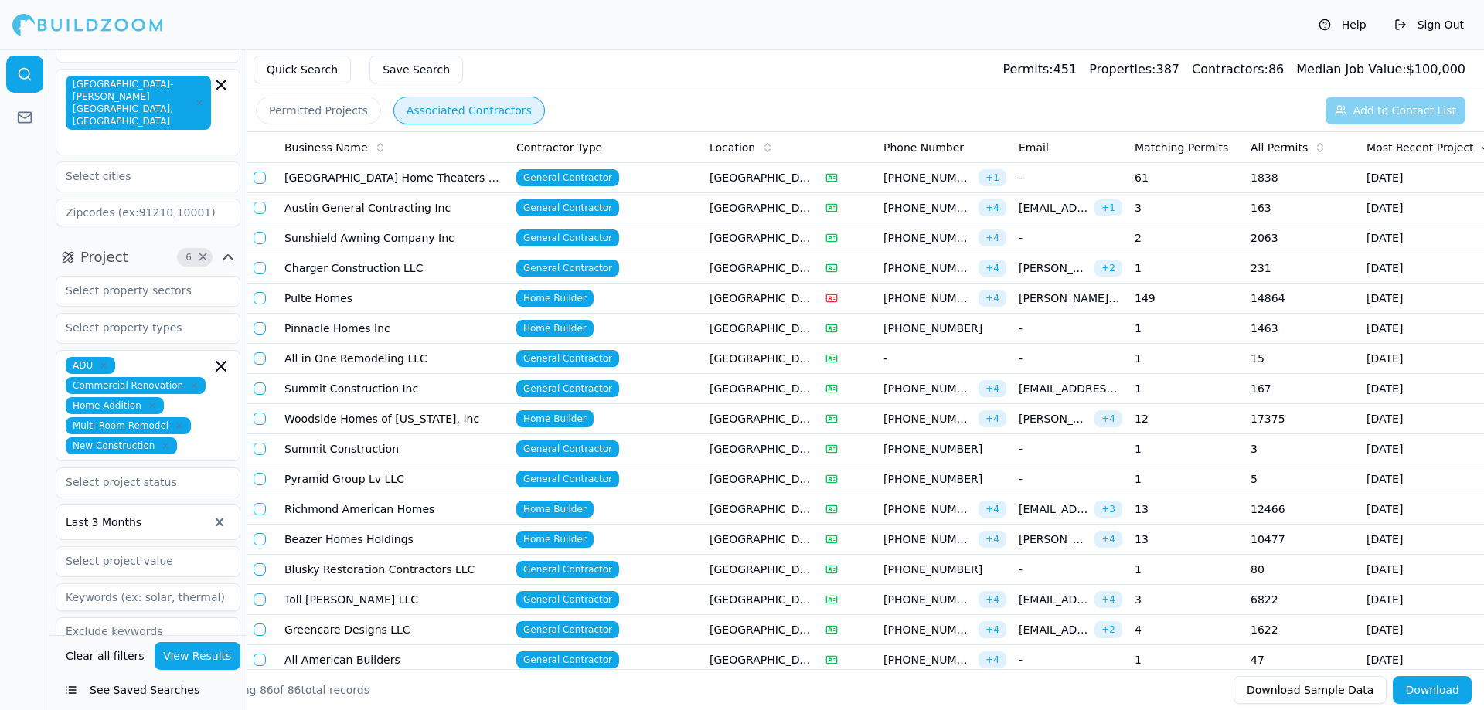
click at [418, 65] on button "Save Search" at bounding box center [416, 70] width 94 height 28
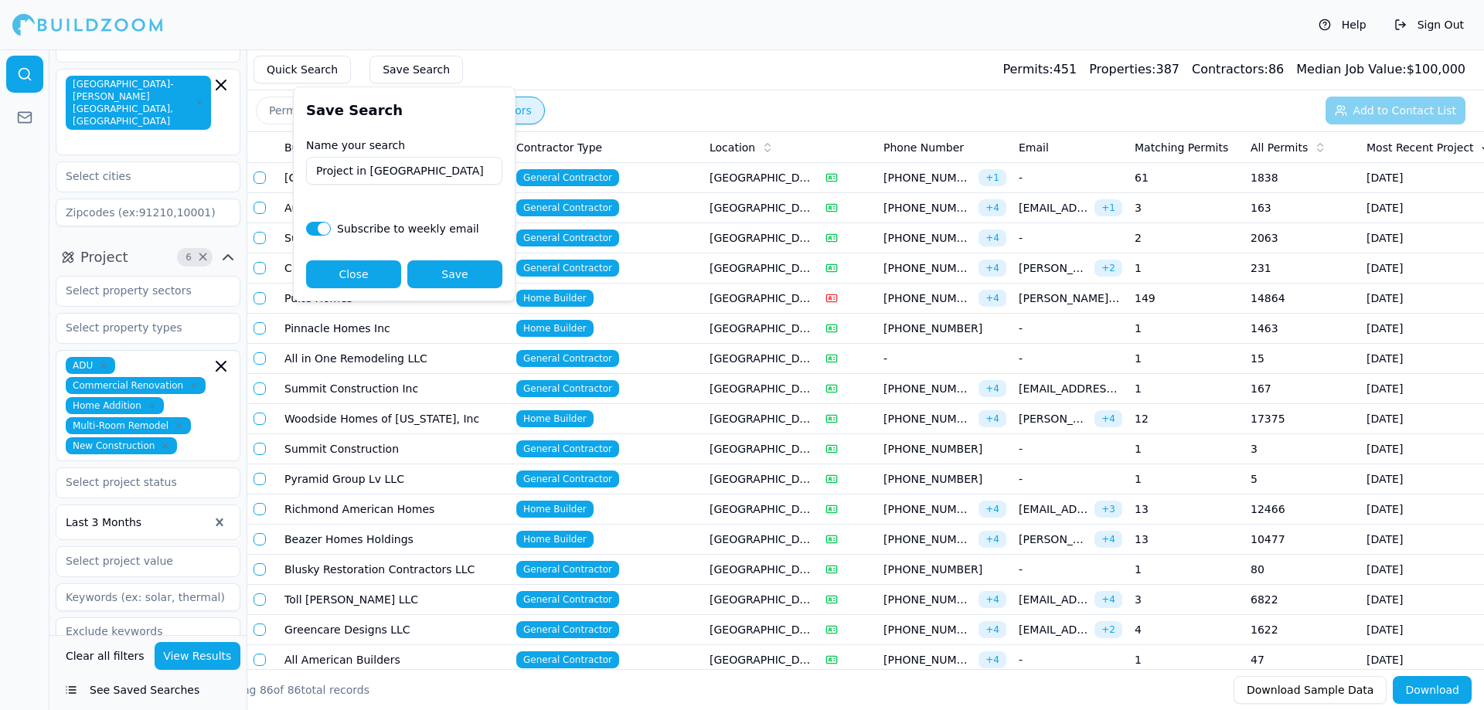
type input "Project in [GEOGRAPHIC_DATA]"
click at [470, 274] on button "Save" at bounding box center [454, 274] width 95 height 28
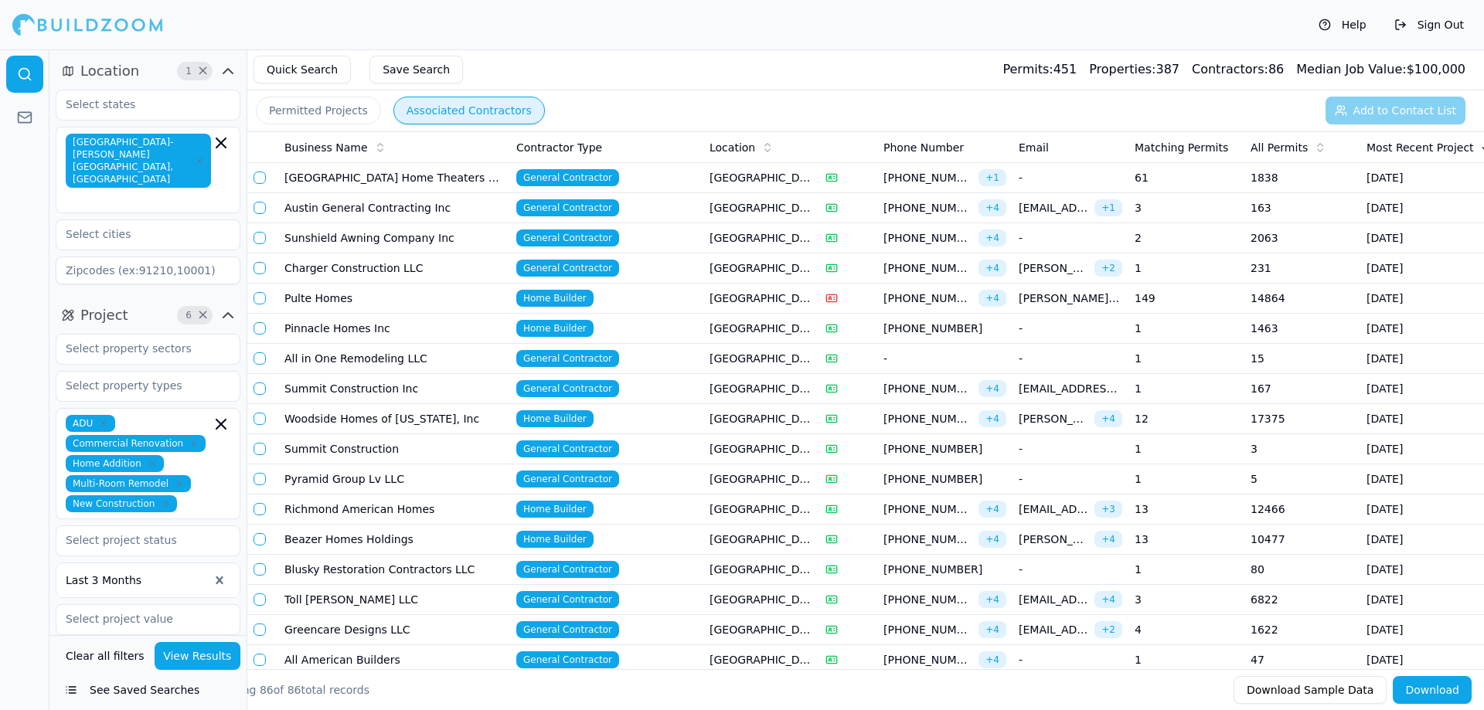
click at [127, 693] on button "See Saved Searches" at bounding box center [148, 690] width 185 height 28
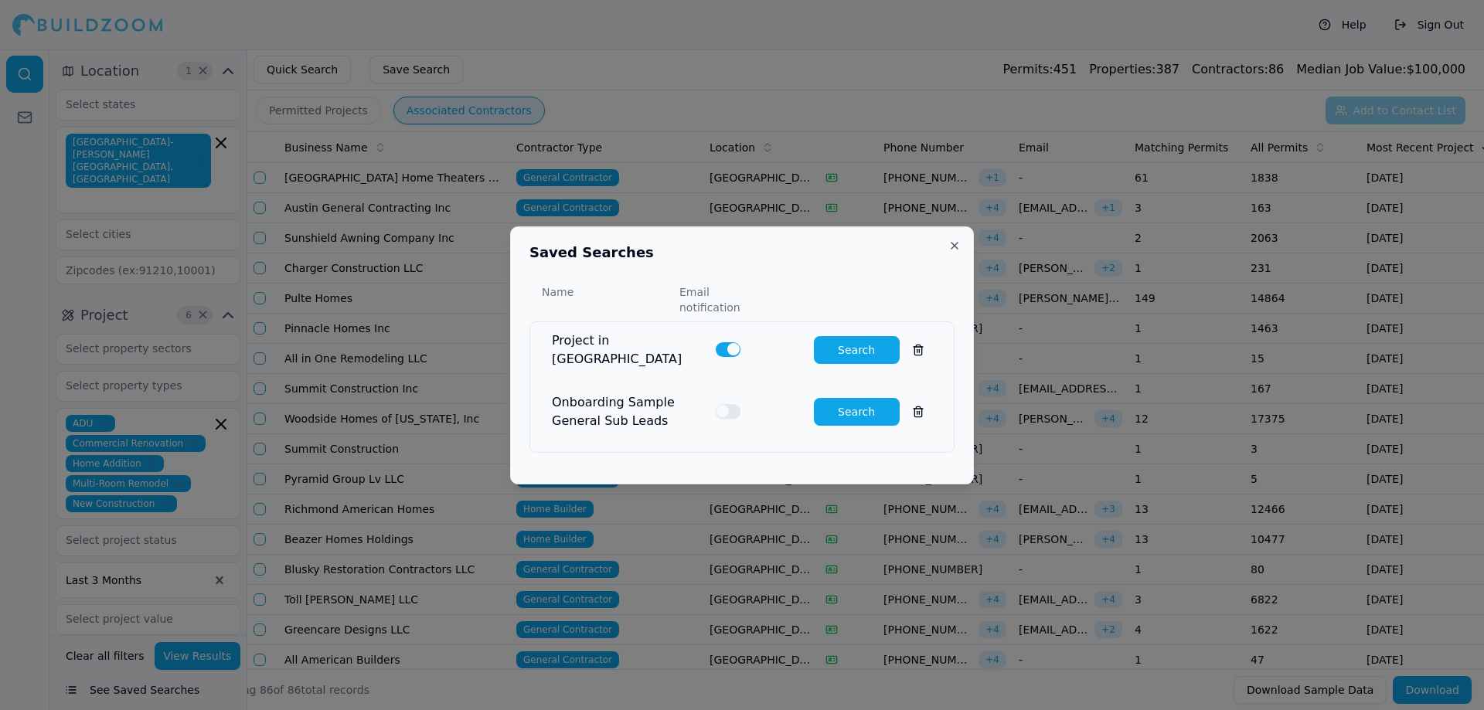
click at [859, 338] on button "Search" at bounding box center [857, 350] width 86 height 28
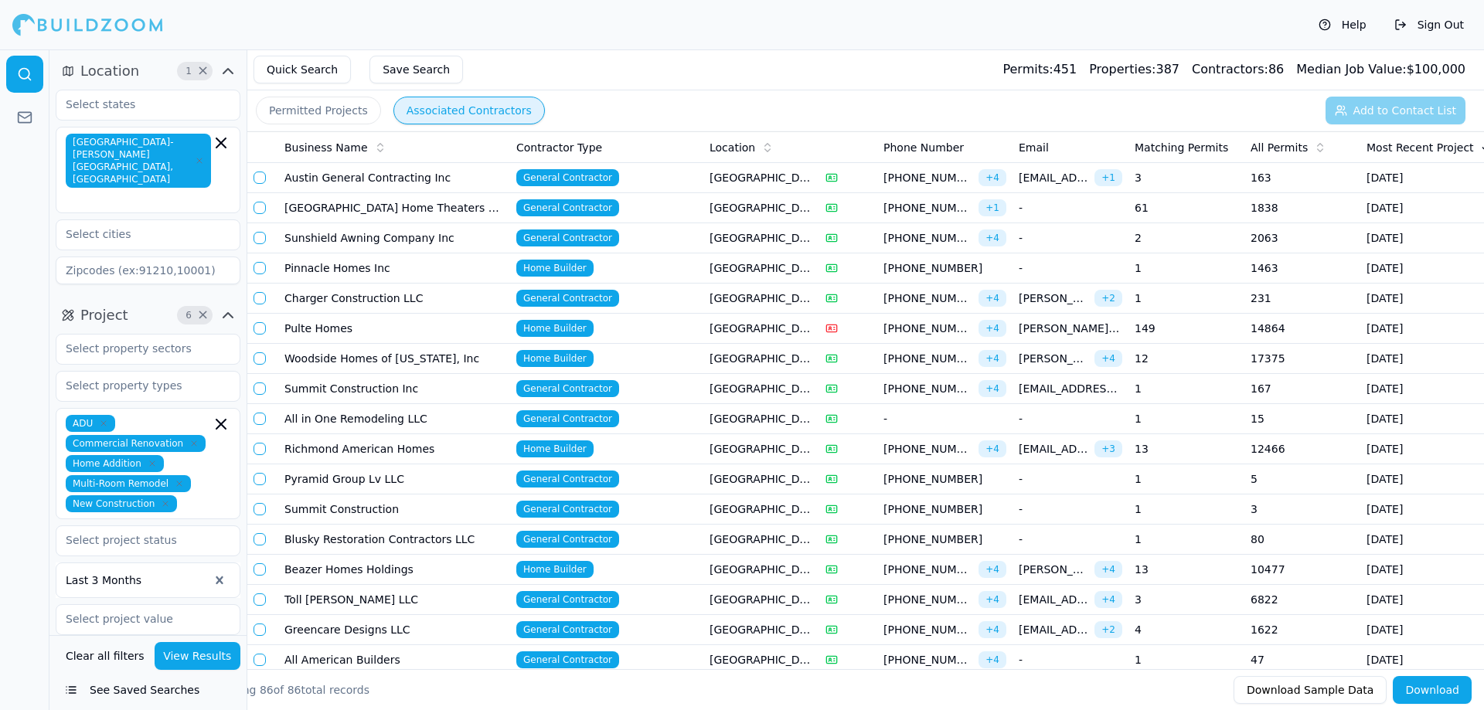
click at [299, 122] on button "Permitted Projects" at bounding box center [318, 111] width 125 height 28
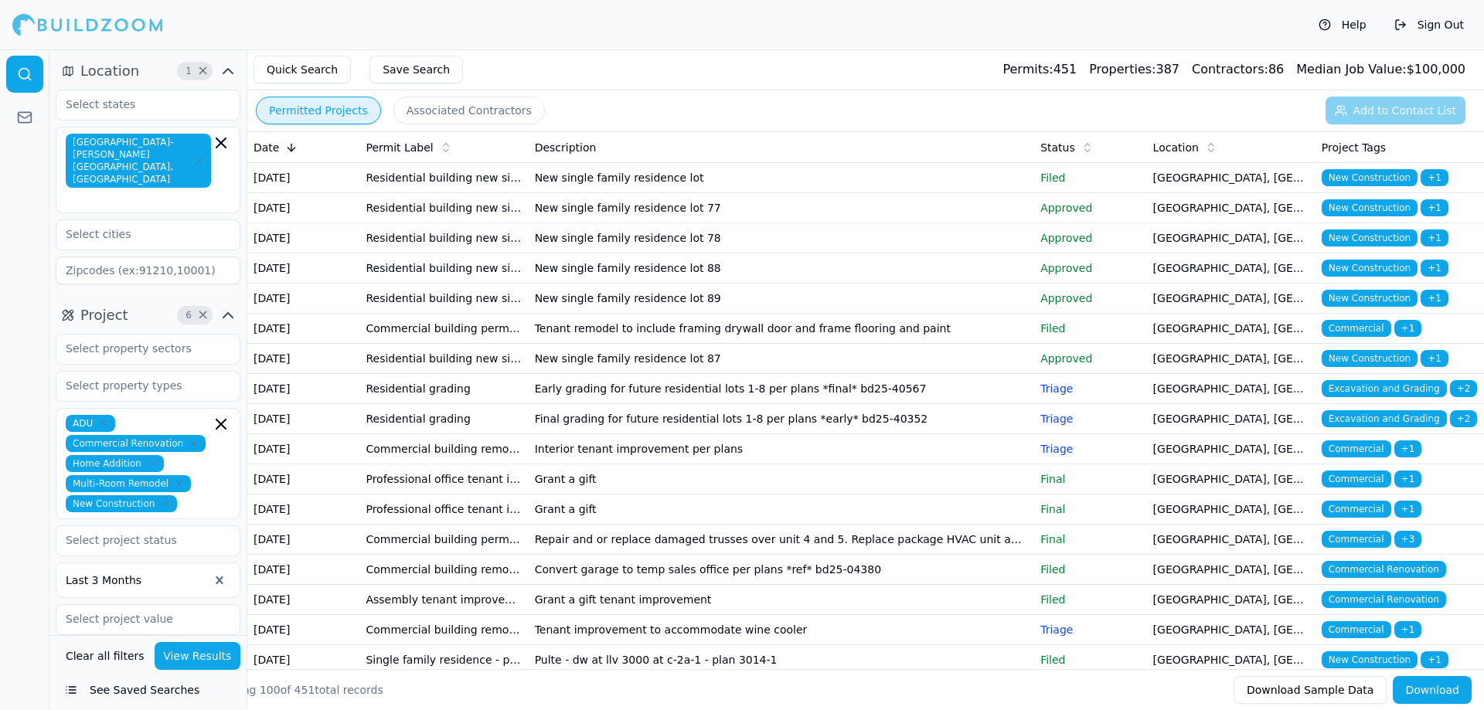
click at [490, 118] on button "Associated Contractors" at bounding box center [468, 111] width 151 height 28
